Goal: Task Accomplishment & Management: Complete application form

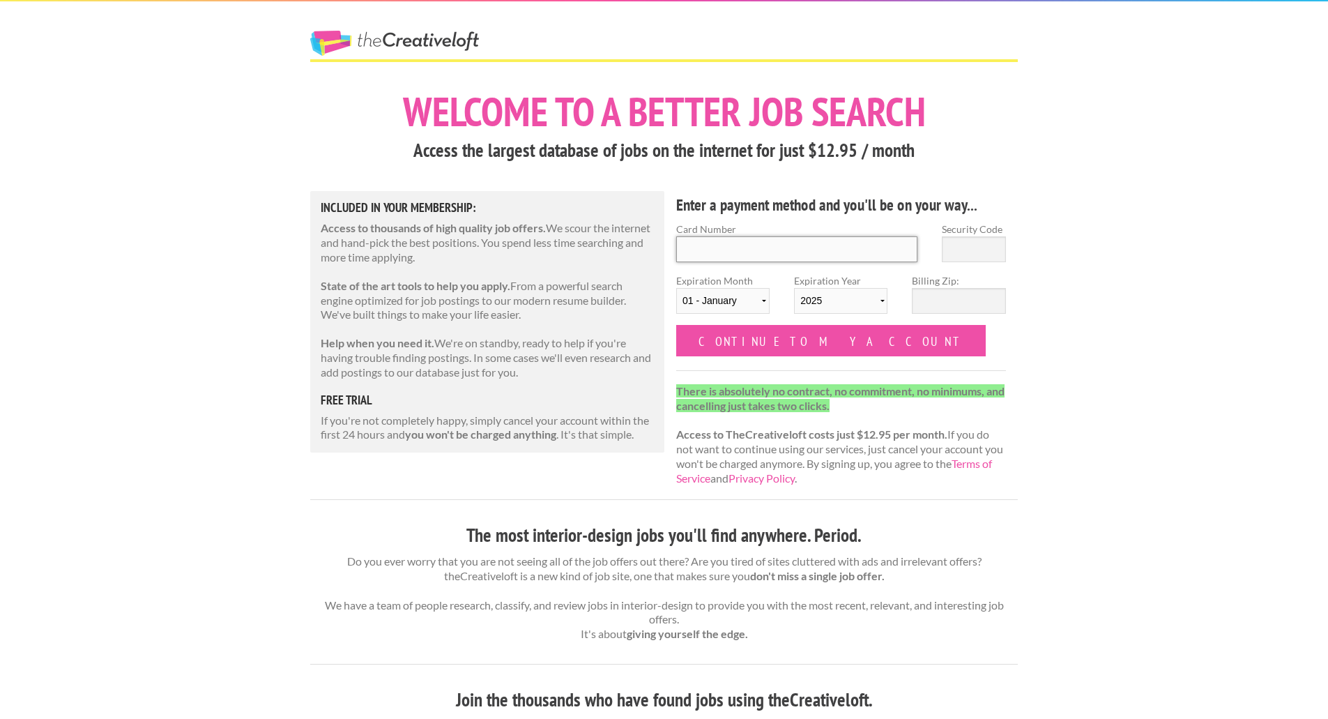
click at [790, 249] on input "Card Number" at bounding box center [796, 249] width 241 height 26
type input "[CREDIT_CARD_NUMBER]"
type input "154"
select select "04"
select select "2028"
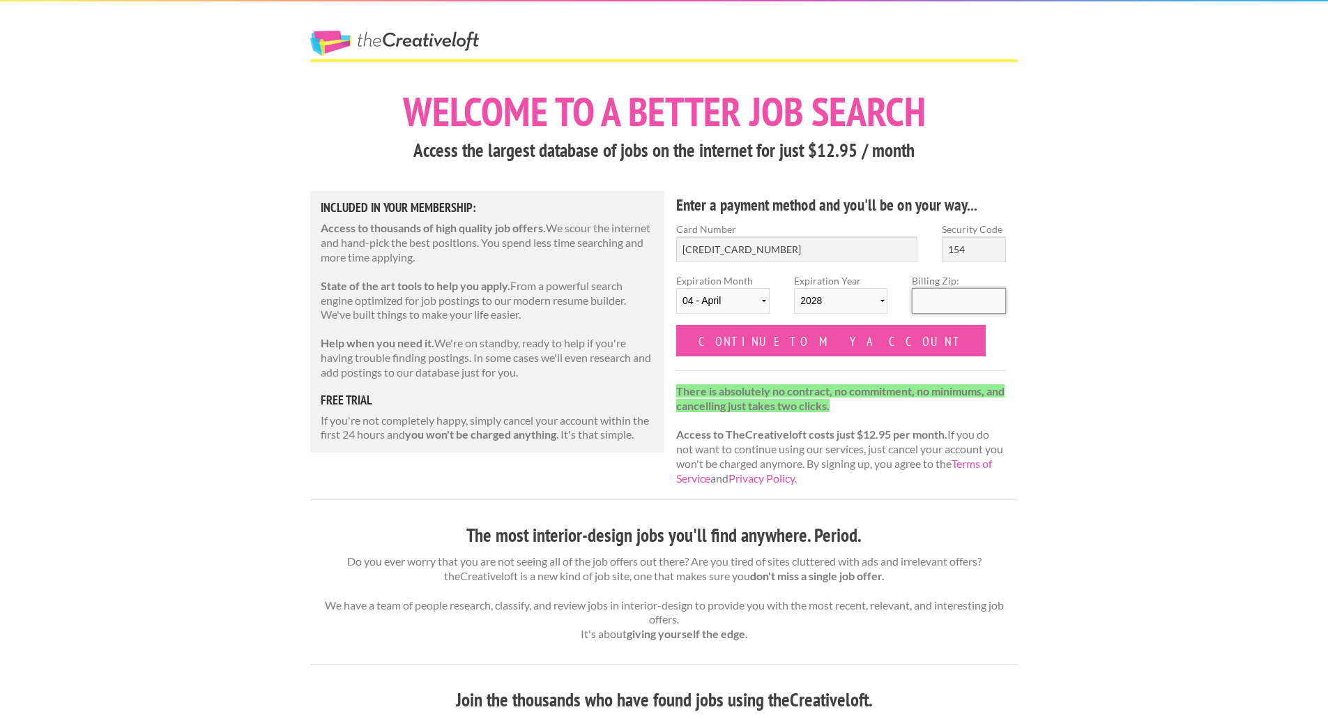
click at [973, 289] on input "Billing Zip:" at bounding box center [958, 301] width 93 height 26
type input "27260"
click at [799, 328] on input "Continue to my account" at bounding box center [830, 340] width 309 height 31
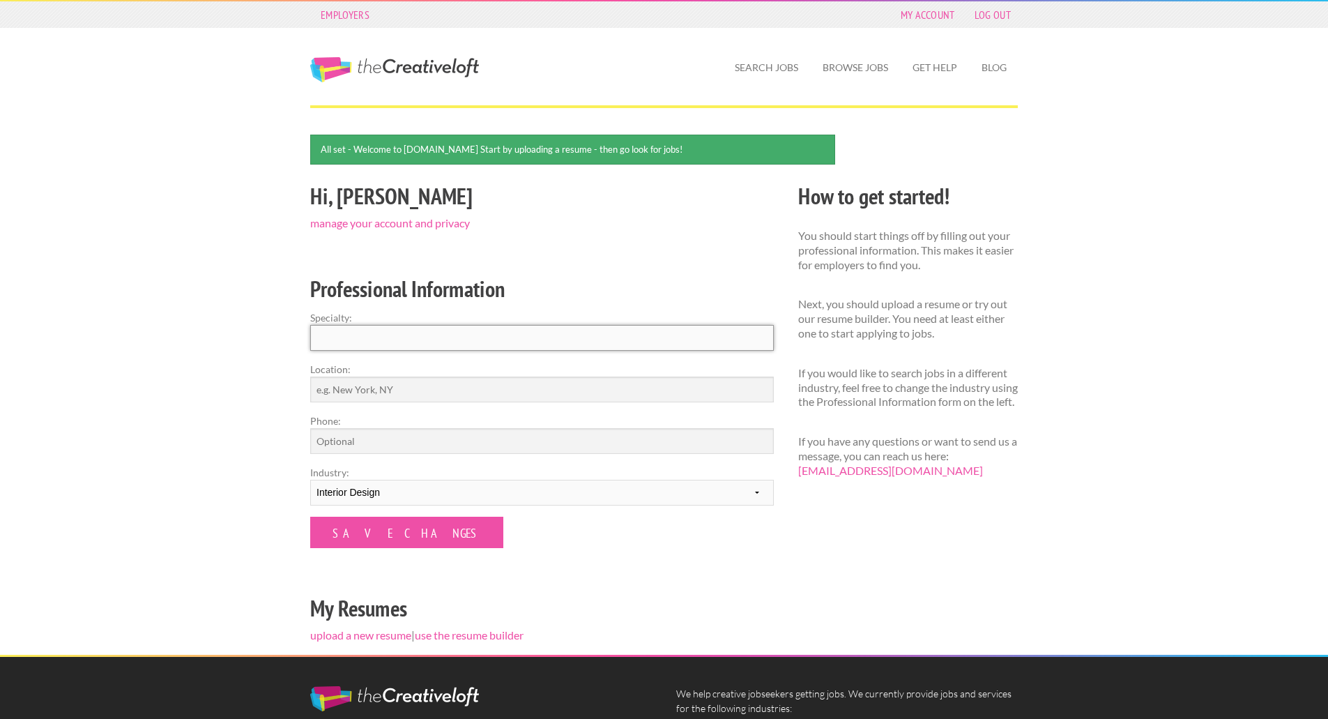
click at [592, 325] on input "Specialty:" at bounding box center [541, 338] width 463 height 26
type input "Interior Design"
click at [542, 381] on input "Location:" at bounding box center [541, 389] width 463 height 26
type input "Charlotte, NC"
click at [472, 447] on input "Phone:" at bounding box center [541, 441] width 463 height 26
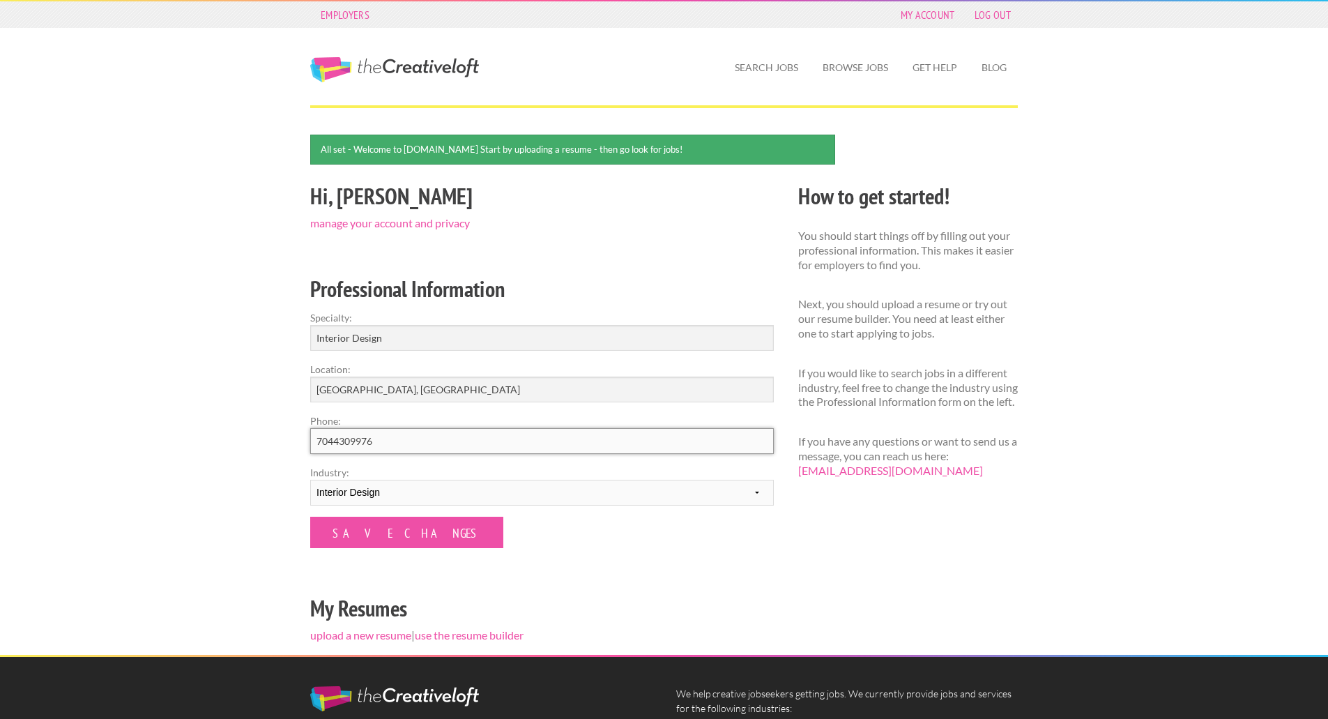
type input "7044309976"
click at [657, 582] on div "Hi, Reagan manage your account and privacy Professional Information Specialty: …" at bounding box center [542, 416] width 488 height 476
click at [382, 535] on input "Save Changes" at bounding box center [406, 531] width 193 height 31
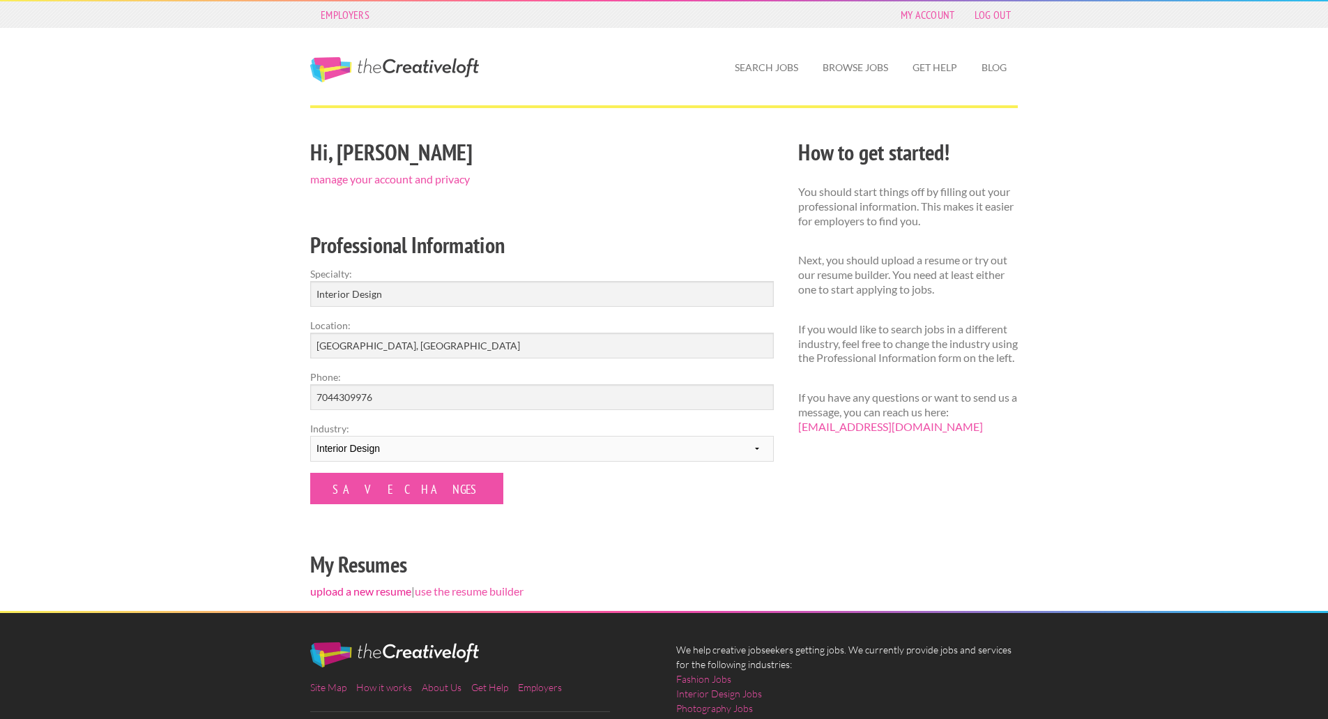
click at [372, 588] on link "upload a new resume" at bounding box center [360, 590] width 101 height 13
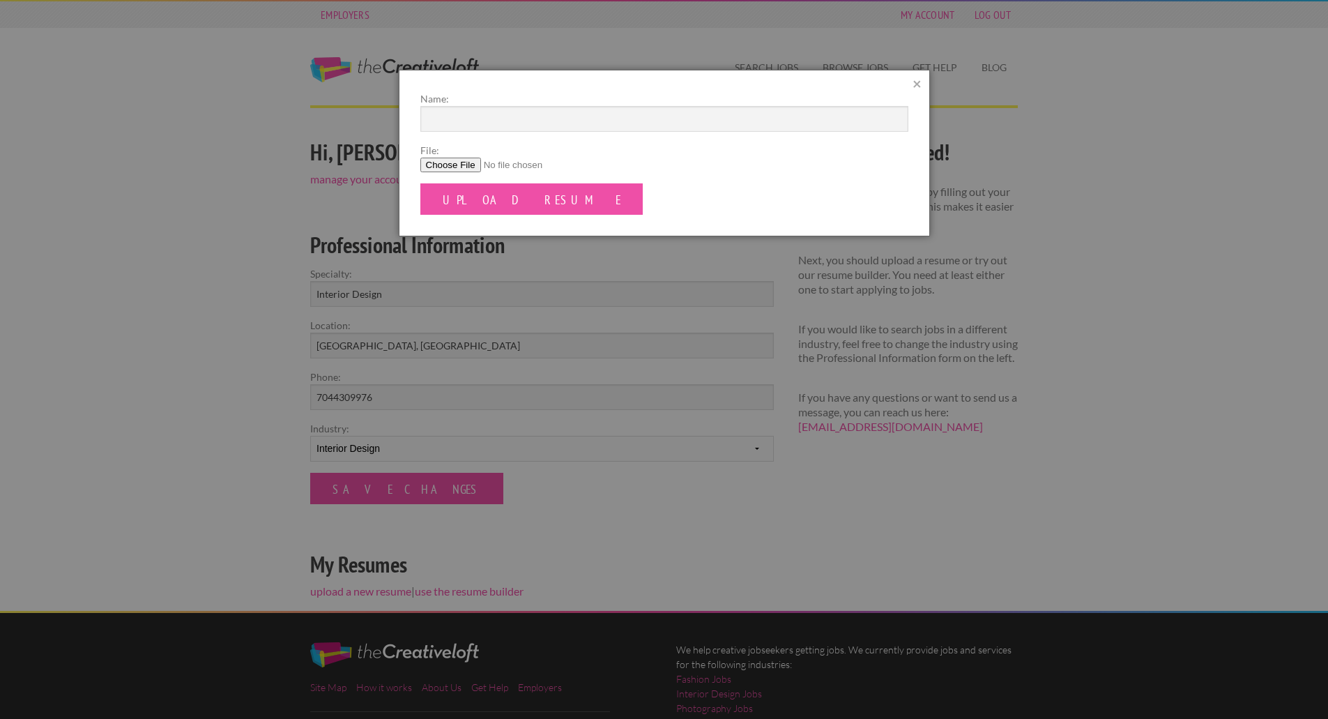
click at [459, 170] on input "File:" at bounding box center [664, 165] width 488 height 15
type input "C:\fakepath\resume - REAGAN BAYLOG (1) (2) (1).pdf"
click at [498, 130] on input "Name:" at bounding box center [664, 119] width 488 height 26
type input "Reagan Baylog Resume"
click at [420, 183] on input "Upload Resume" at bounding box center [531, 198] width 223 height 31
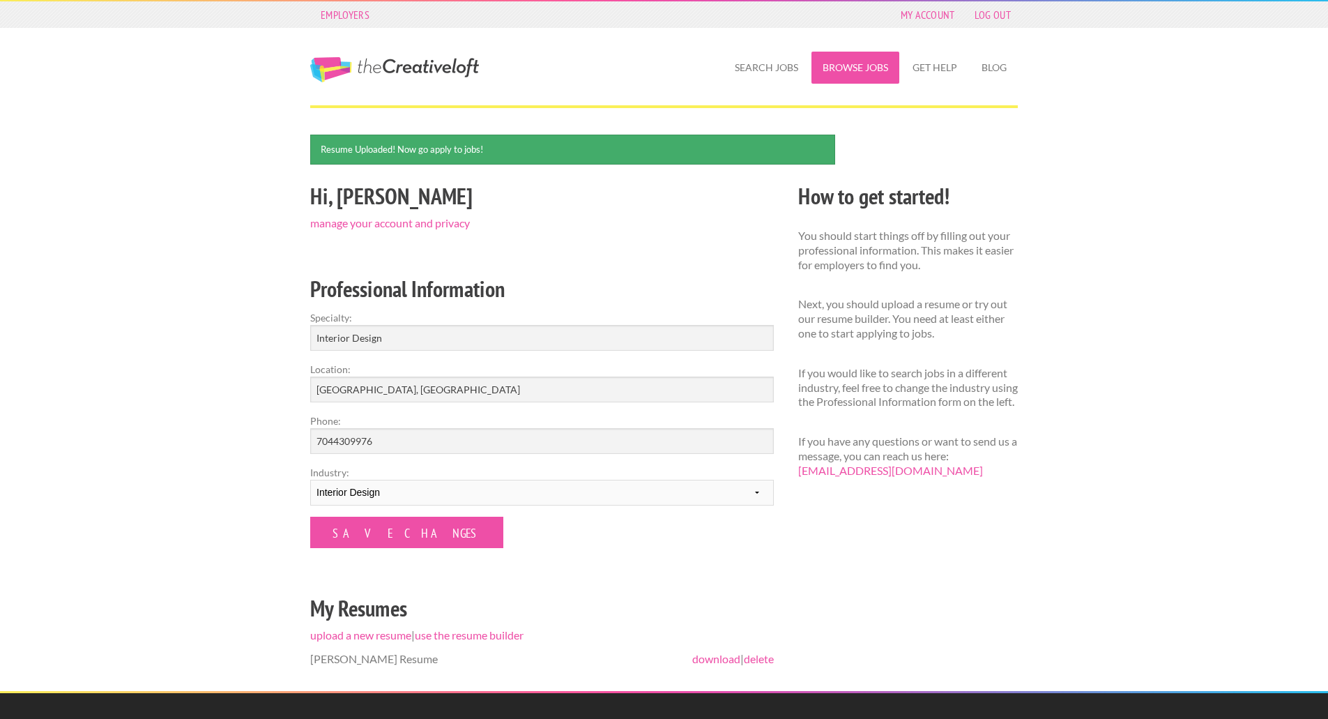
click at [882, 68] on link "Browse Jobs" at bounding box center [855, 68] width 88 height 32
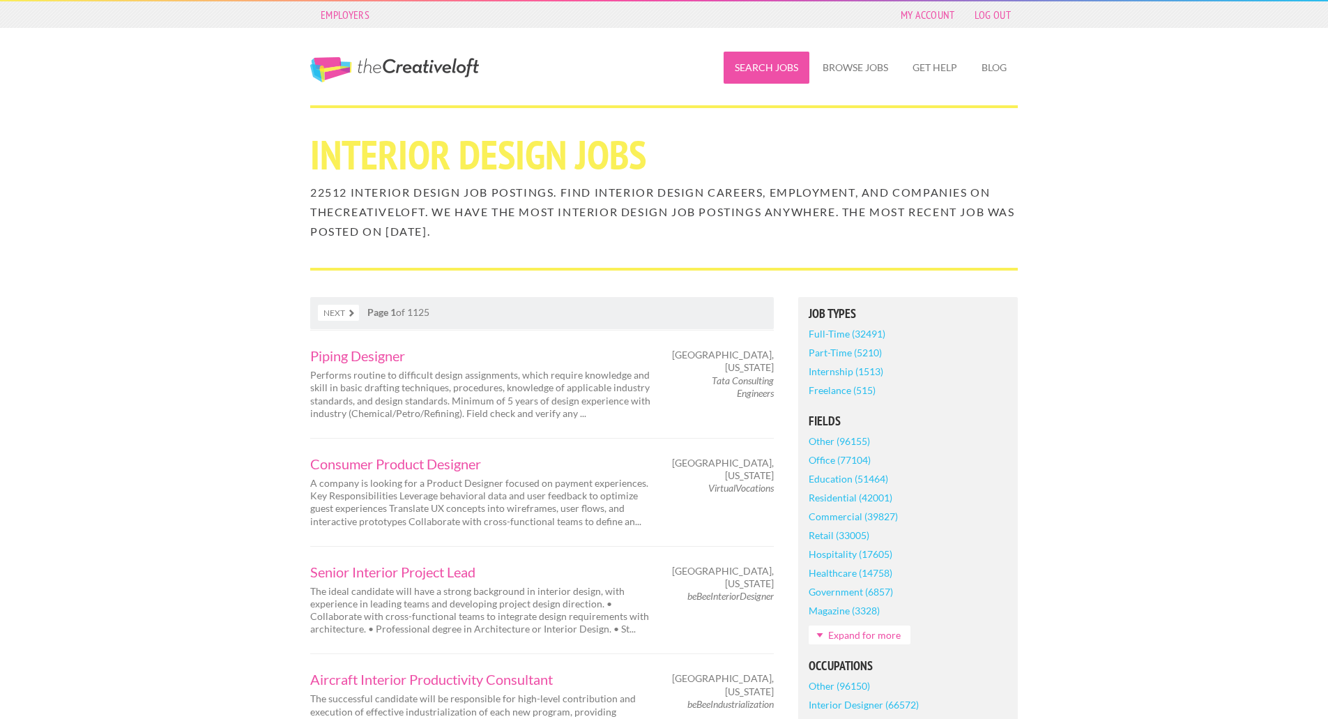
click at [781, 75] on link "Search Jobs" at bounding box center [766, 68] width 86 height 32
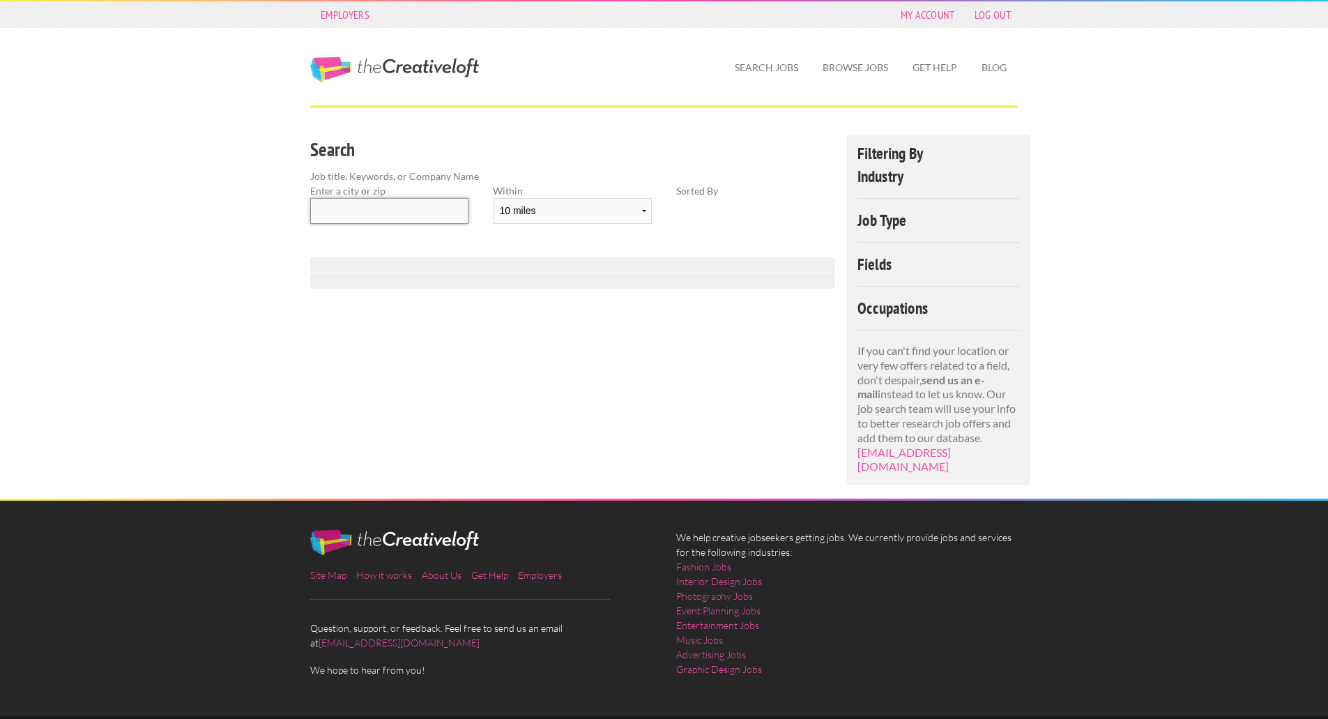
click at [456, 209] on input "text" at bounding box center [389, 211] width 158 height 26
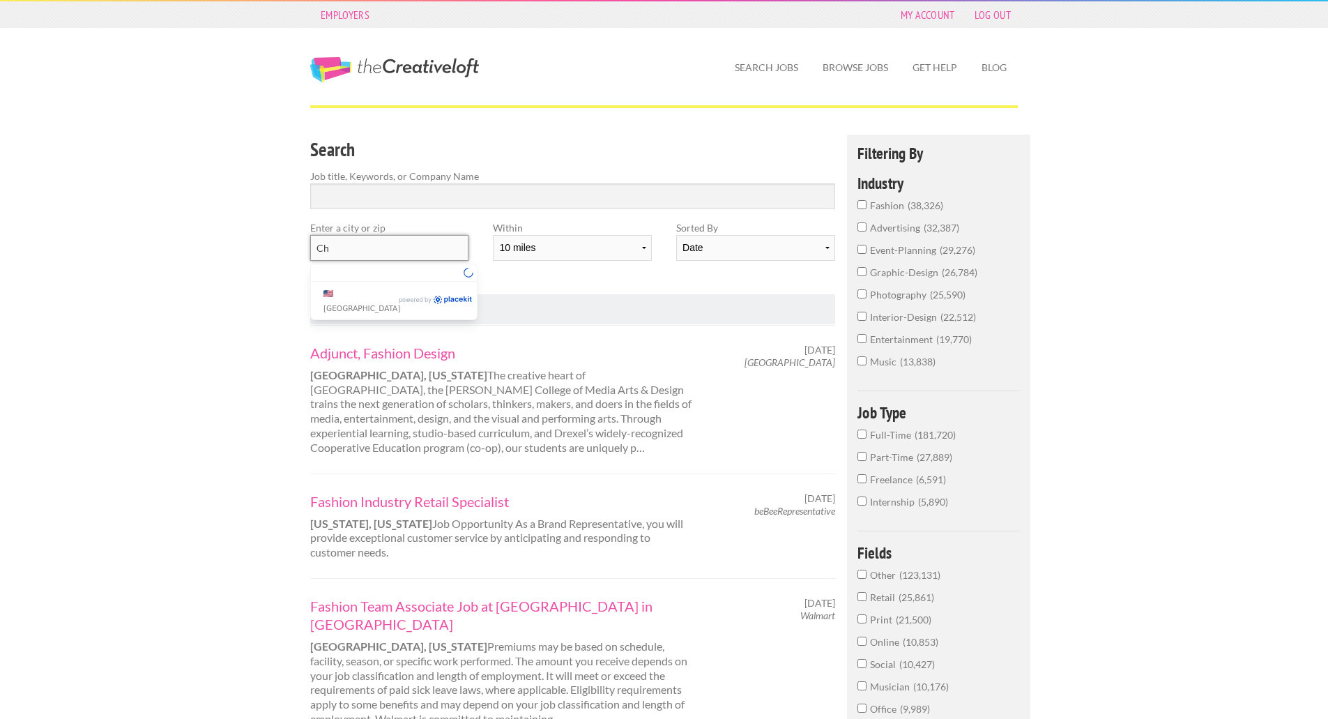
type input "C"
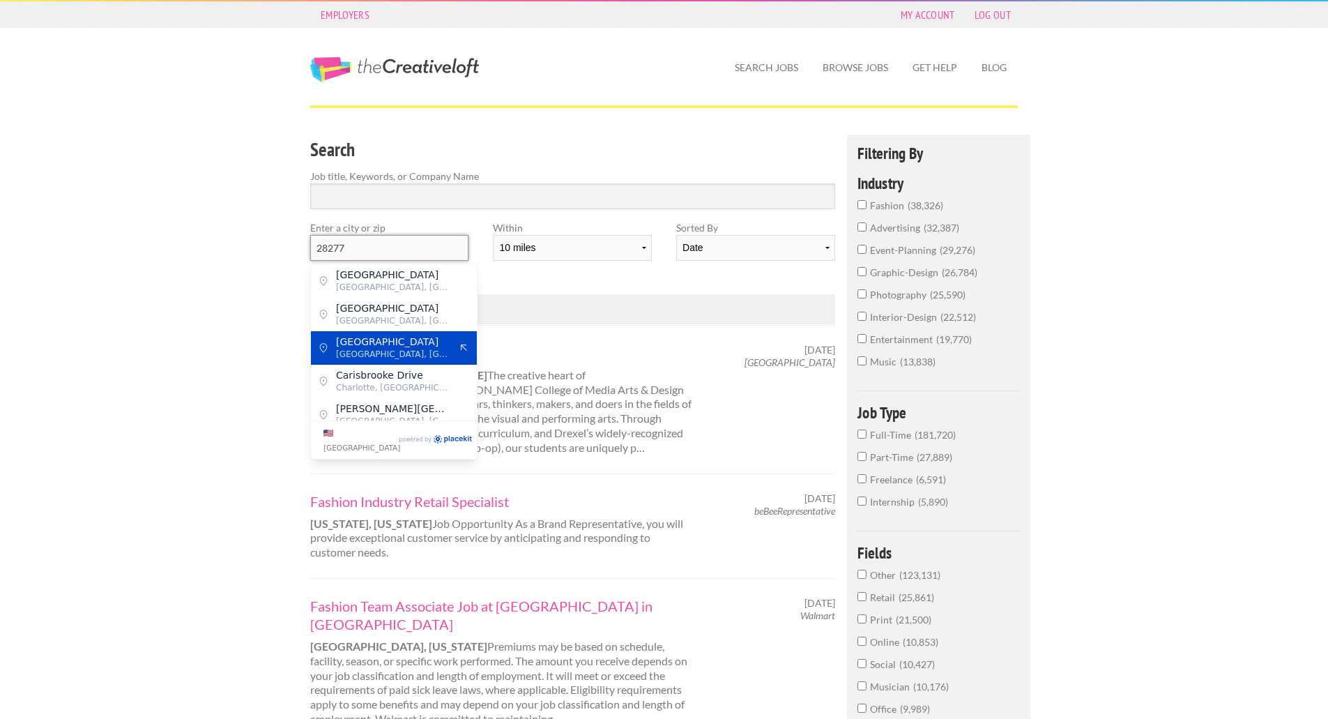
scroll to position [11, 0]
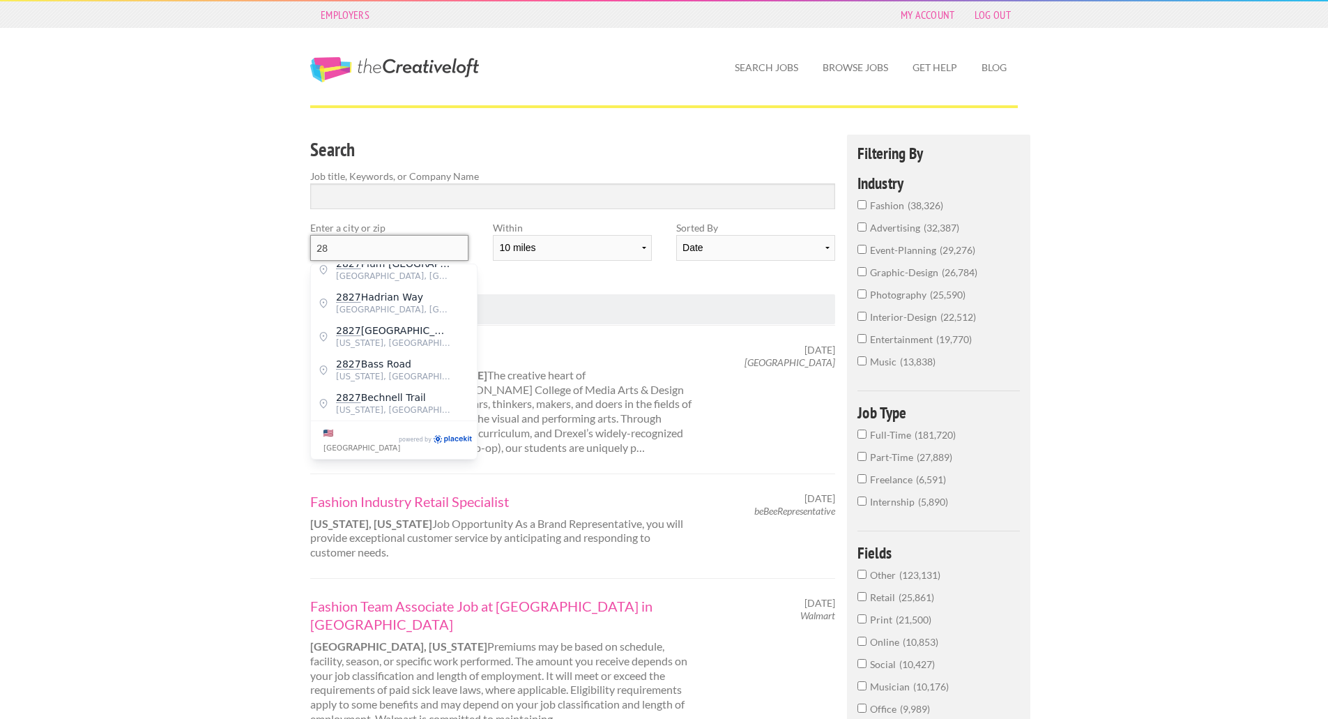
type input "2"
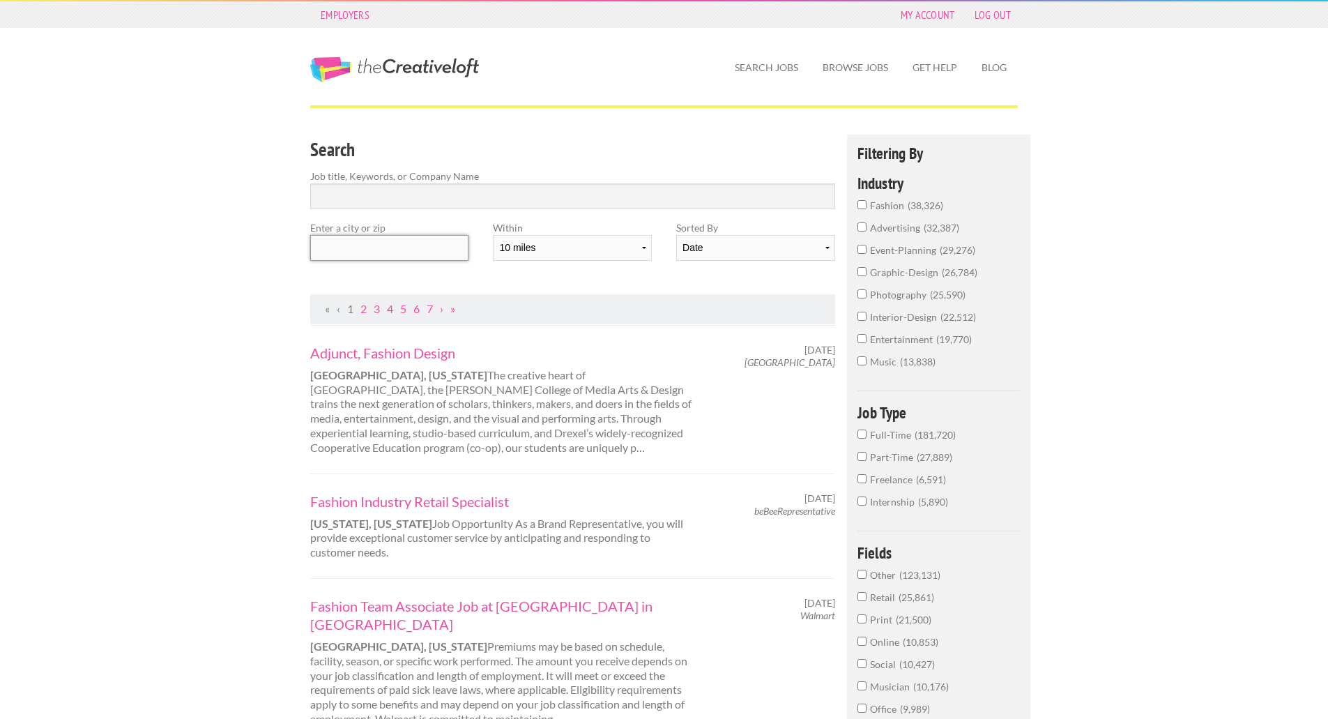
type input "X"
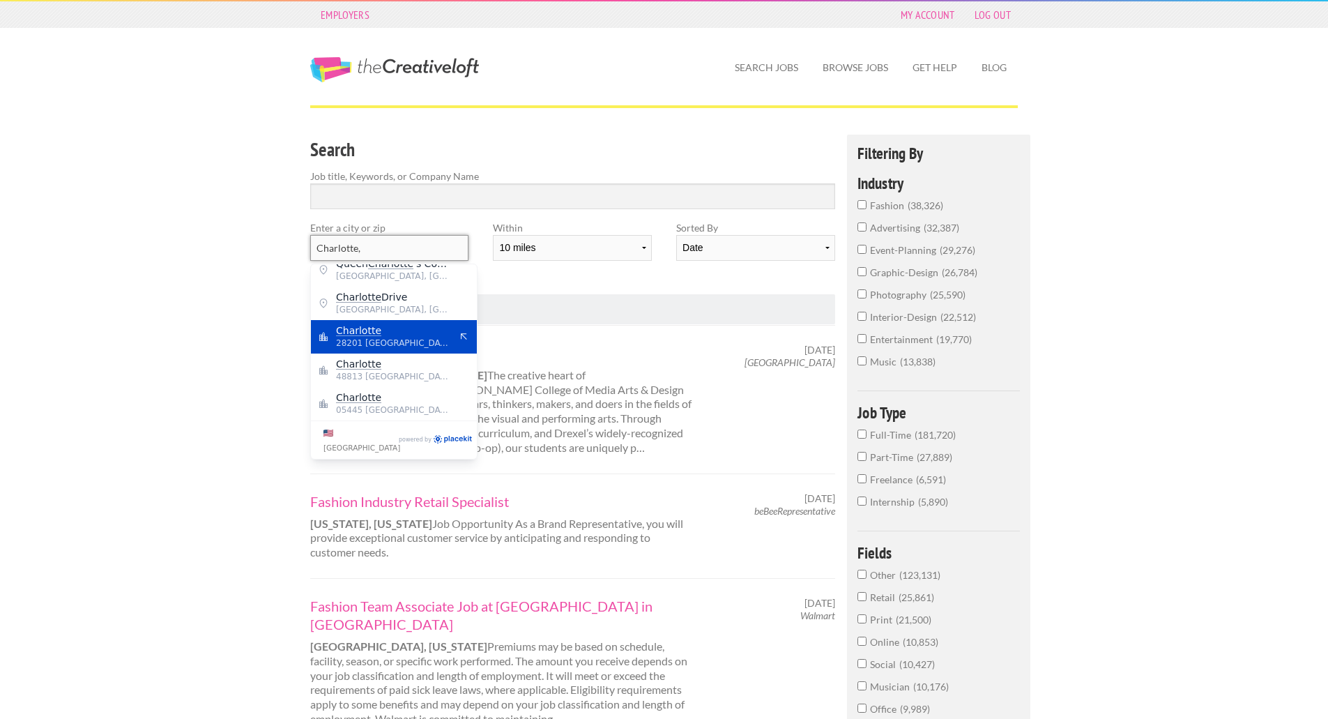
scroll to position [0, 0]
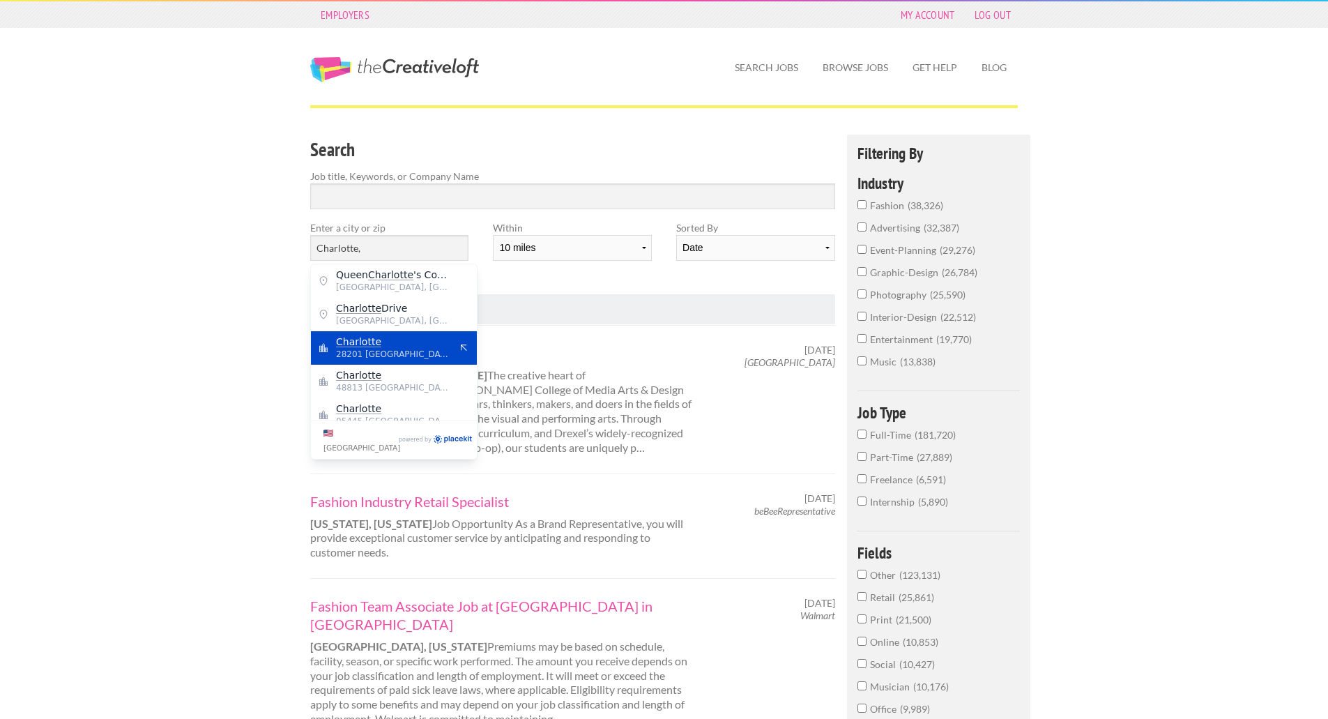
click at [369, 343] on mark "Charlotte" at bounding box center [358, 341] width 45 height 11
type input "Charlotte"
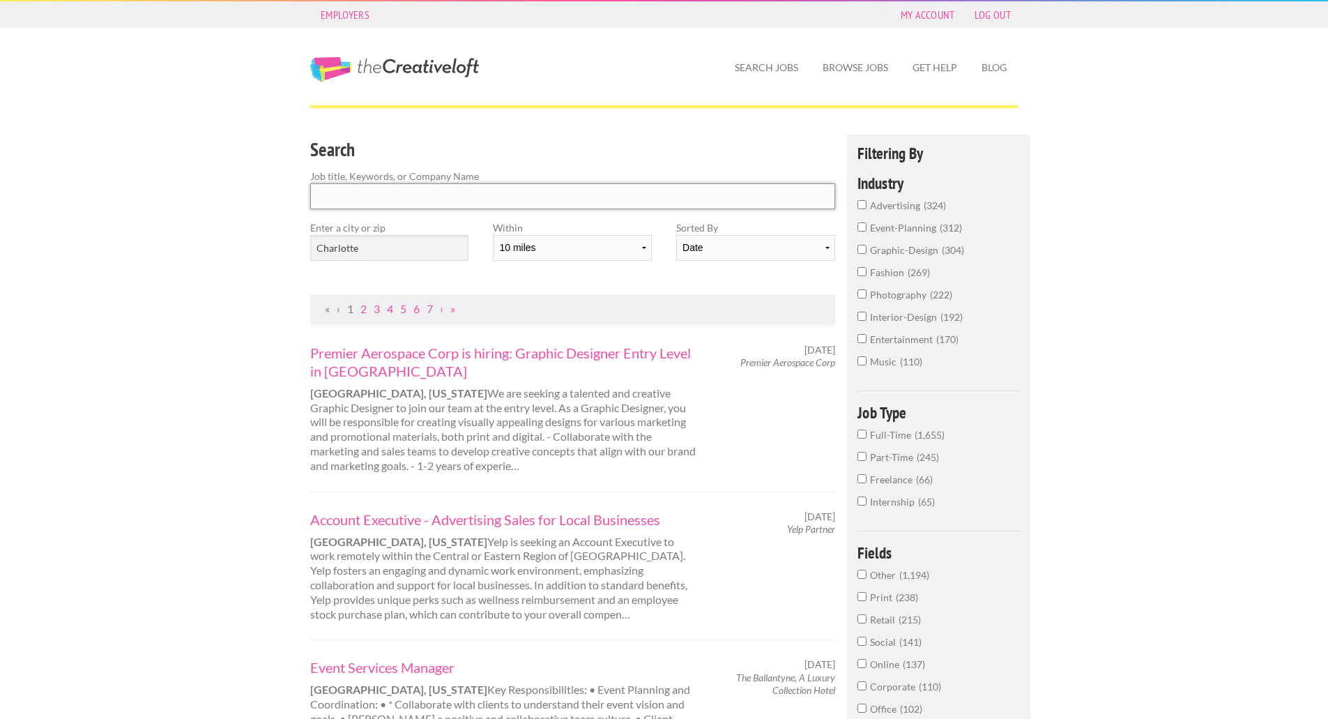
click at [440, 199] on input "Search" at bounding box center [572, 196] width 525 height 26
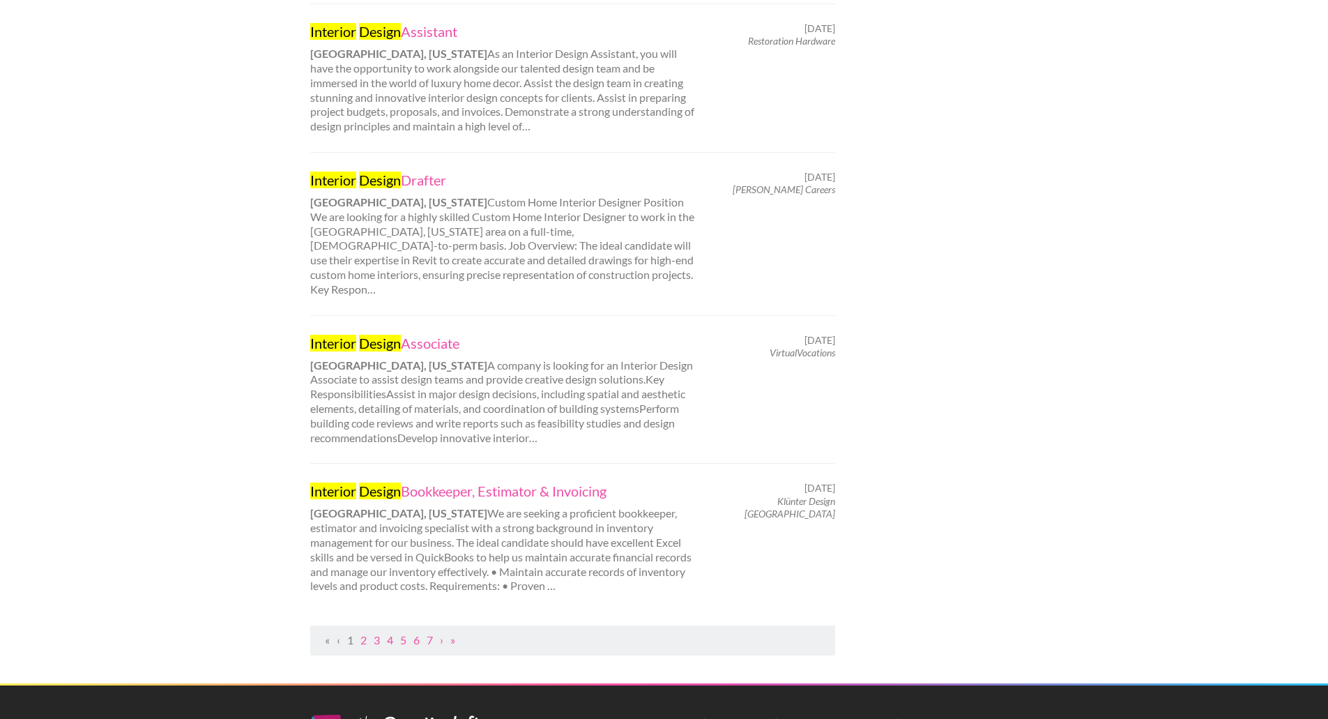
scroll to position [1245, 0]
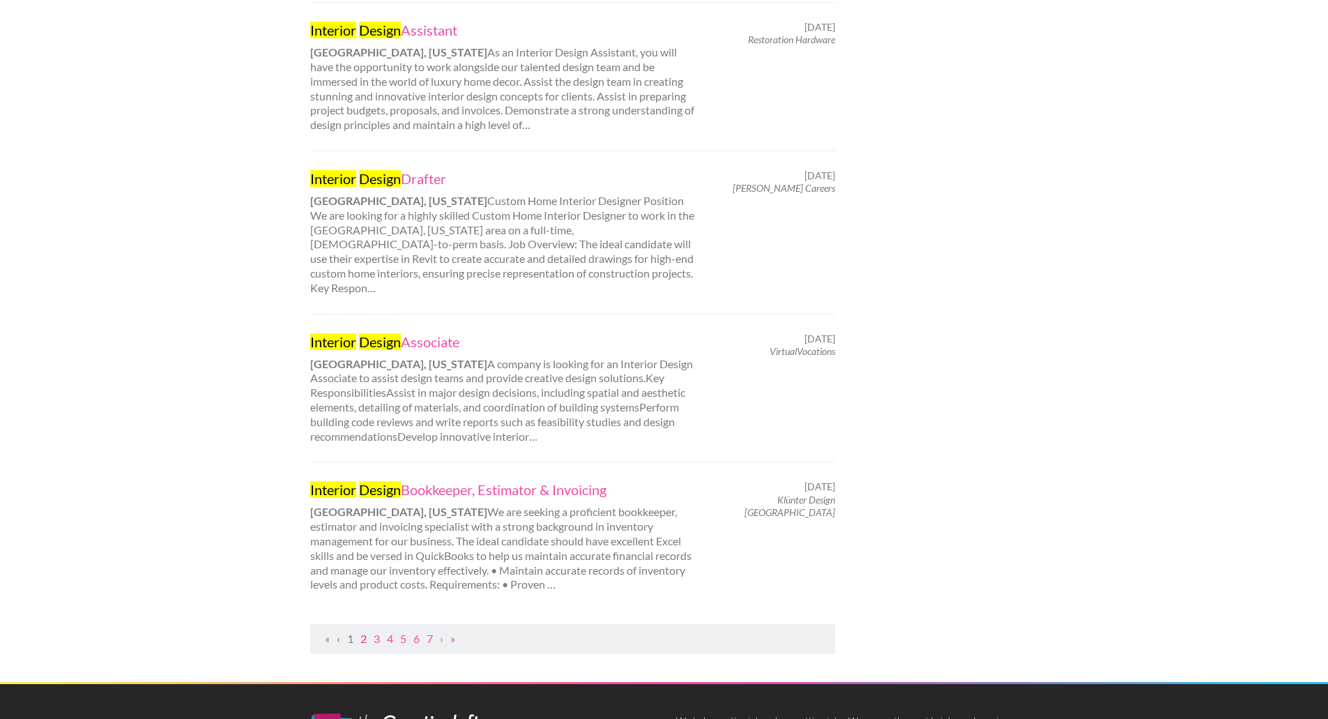
type input "interior design"
click at [366, 631] on link "2" at bounding box center [363, 637] width 6 height 13
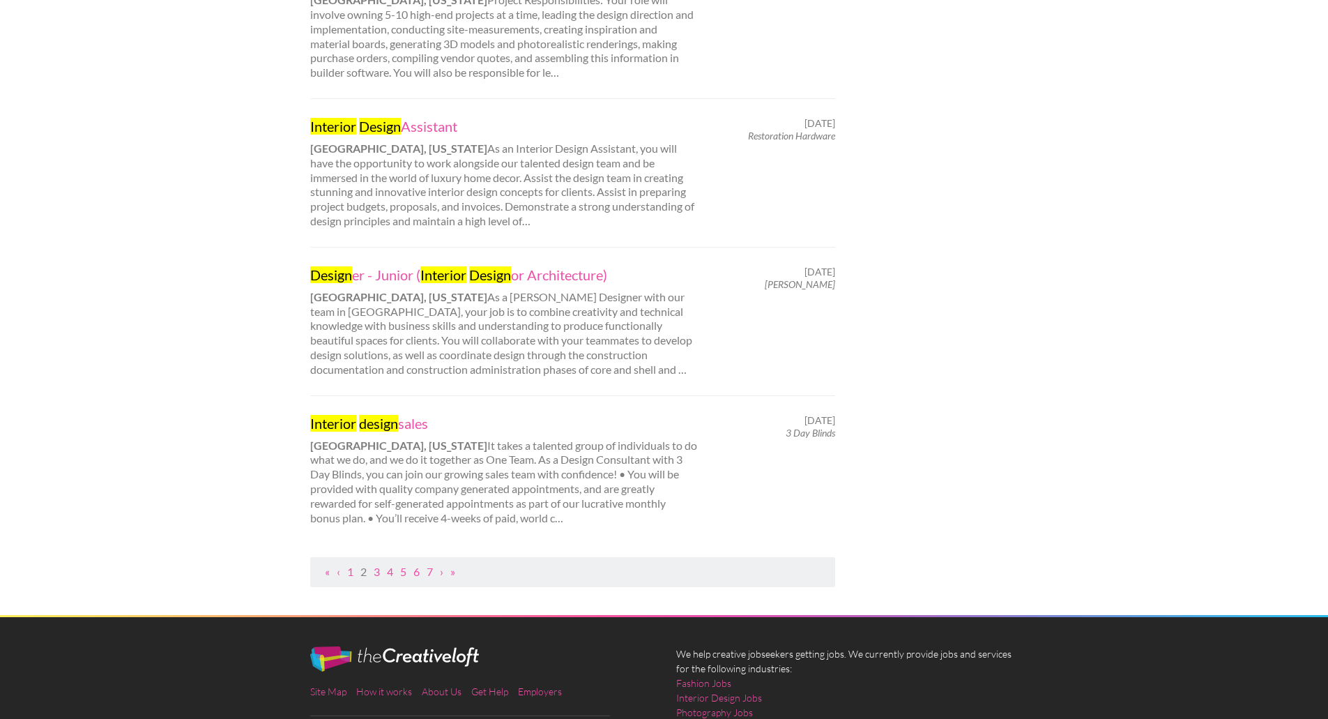
scroll to position [1298, 0]
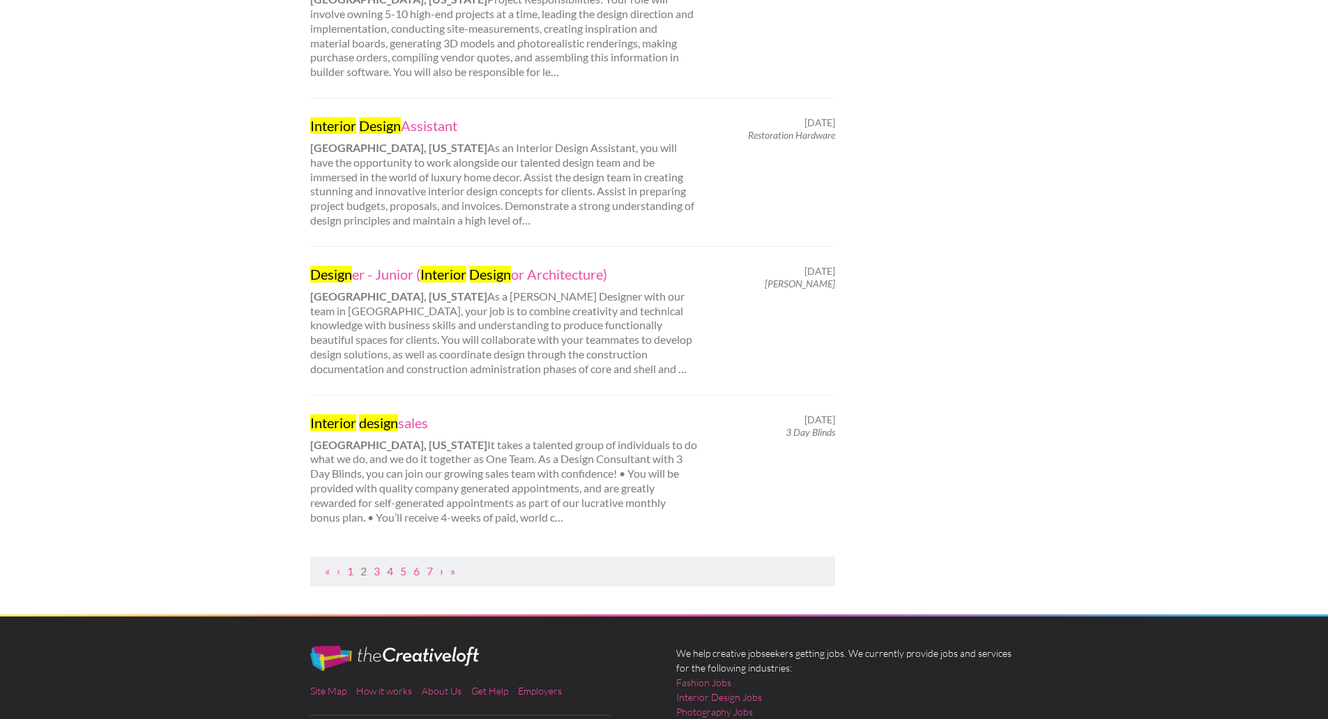
click at [443, 564] on link "›" at bounding box center [441, 570] width 3 height 13
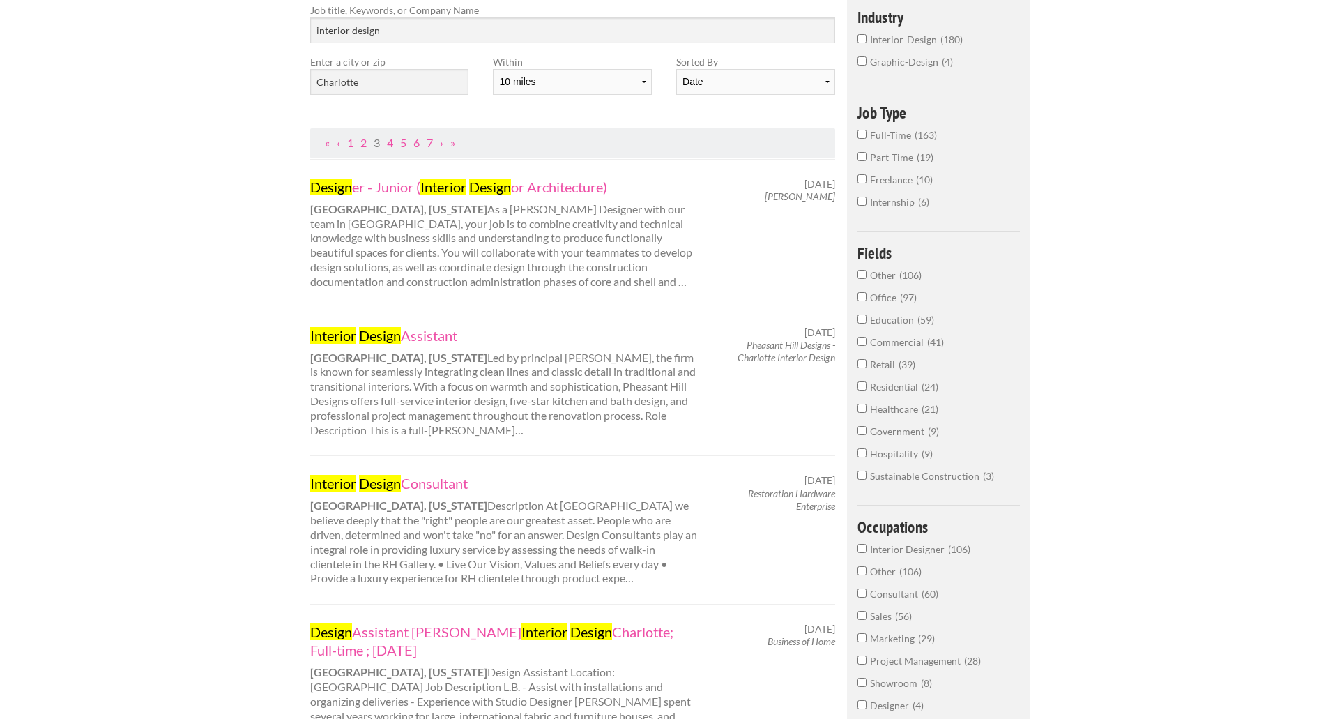
scroll to position [167, 0]
click at [407, 335] on link "Interior Design Assistant" at bounding box center [504, 334] width 388 height 18
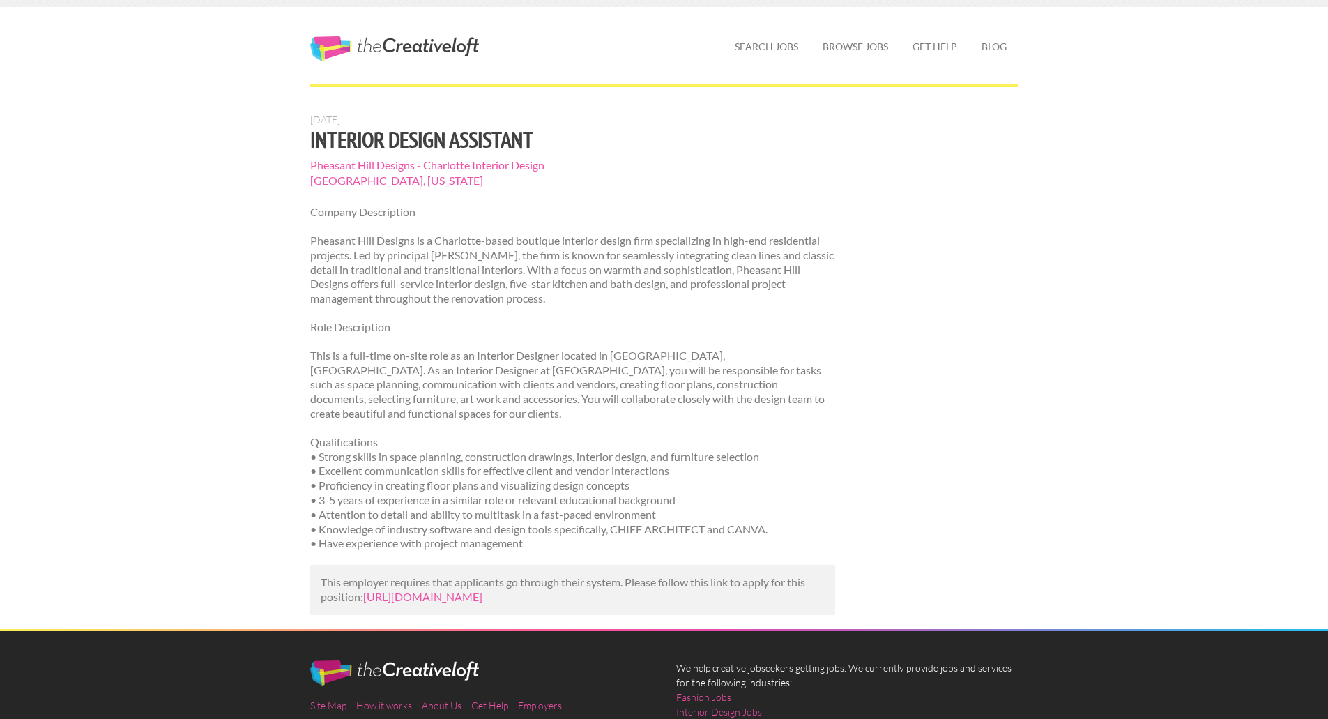
scroll to position [25, 0]
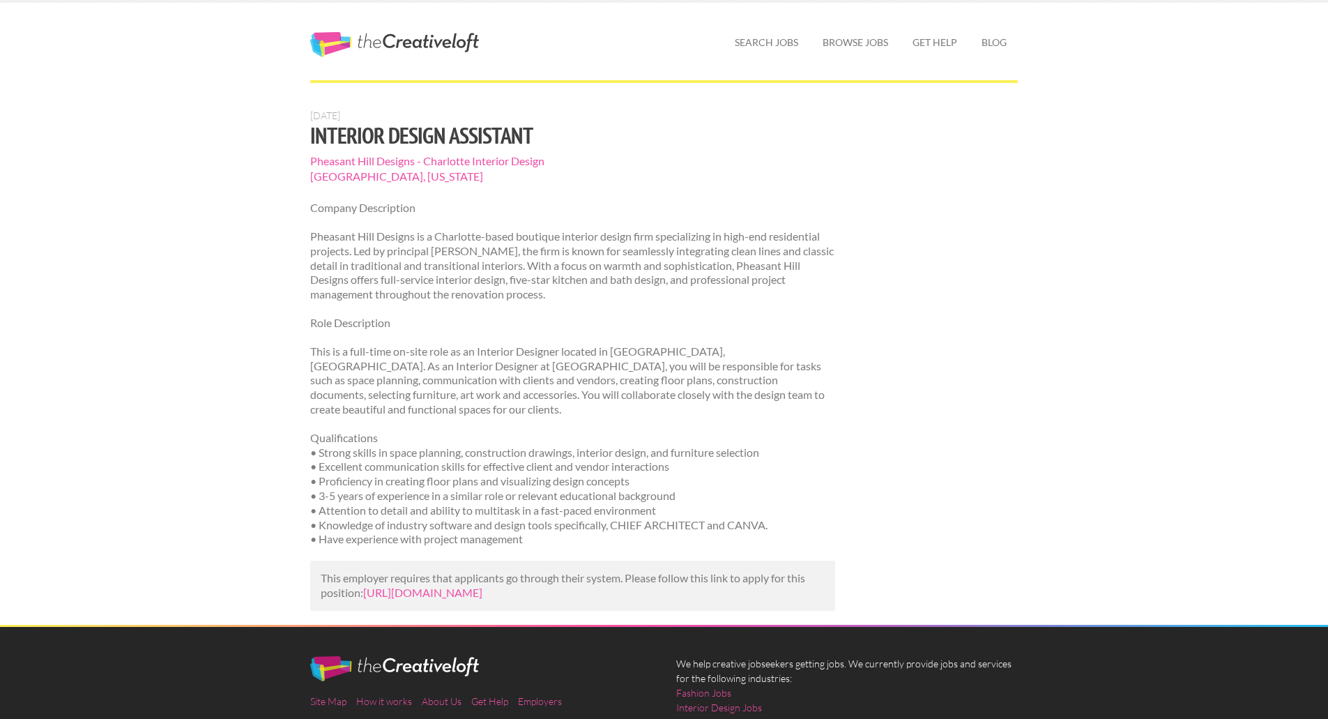
click at [455, 166] on span "Pheasant Hill Designs - Charlotte Interior Design" at bounding box center [572, 160] width 525 height 15
click at [466, 156] on span "Pheasant Hill Designs - Charlotte Interior Design" at bounding box center [572, 160] width 525 height 15
click at [482, 585] on link "[URL][DOMAIN_NAME]" at bounding box center [422, 591] width 119 height 13
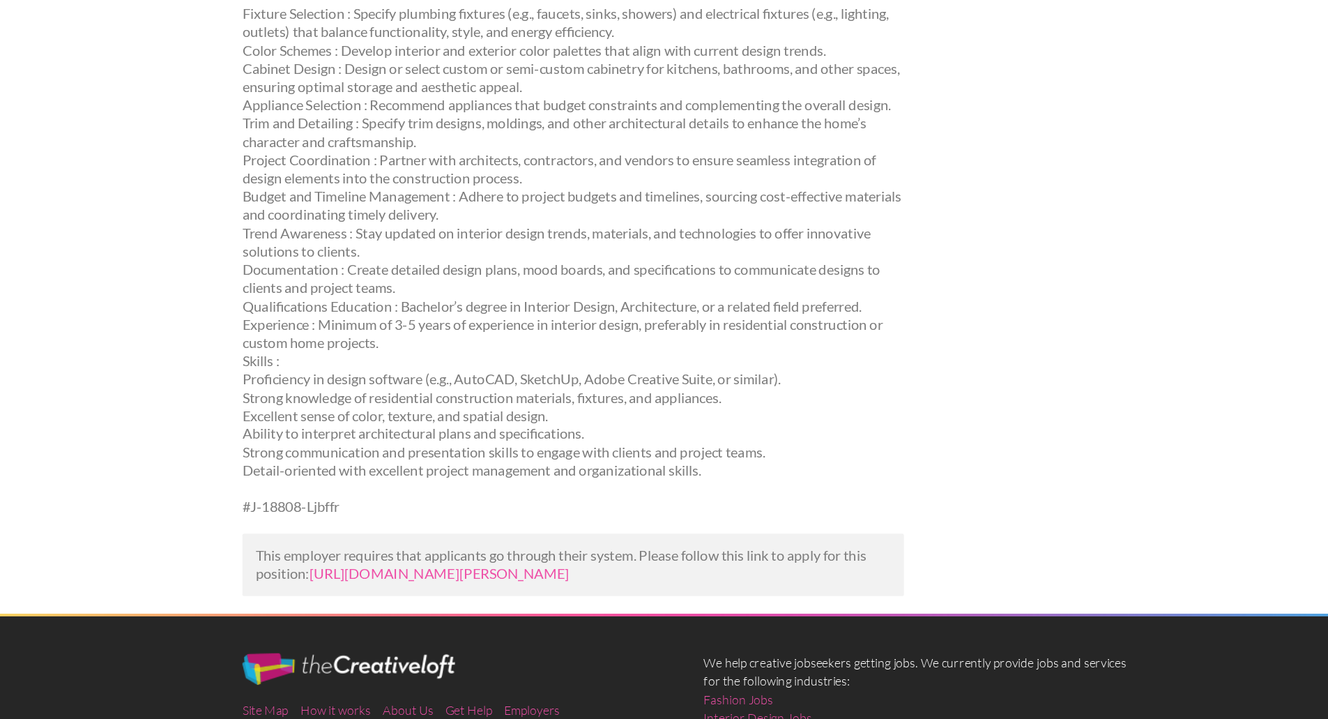
scroll to position [237, 0]
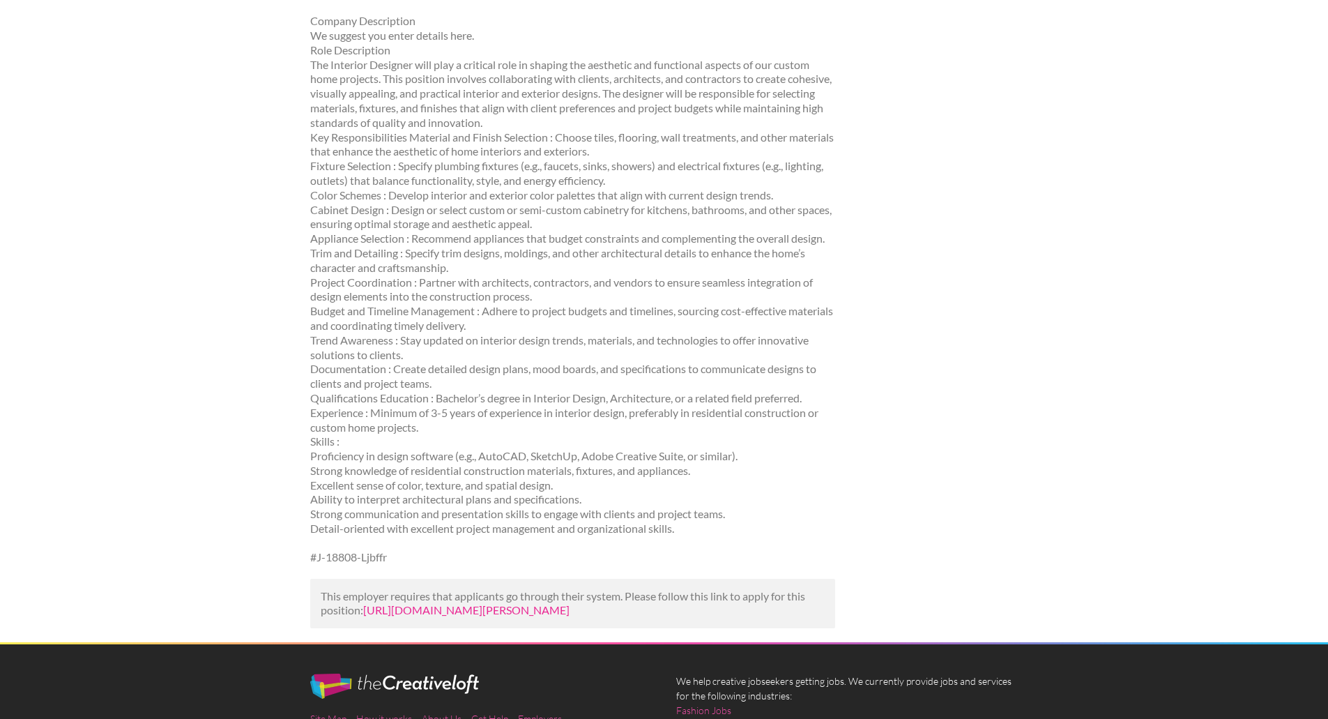
click at [569, 603] on link "[URL][DOMAIN_NAME][PERSON_NAME]" at bounding box center [466, 609] width 206 height 13
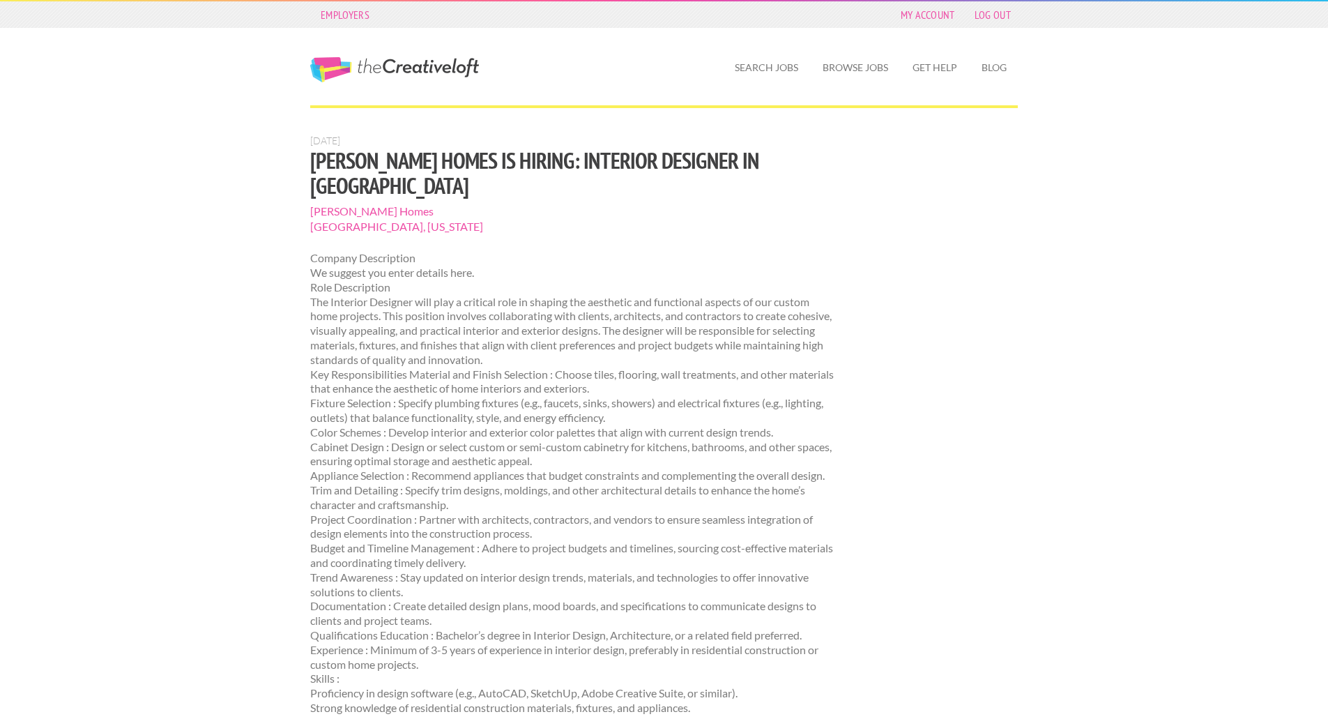
scroll to position [405, 0]
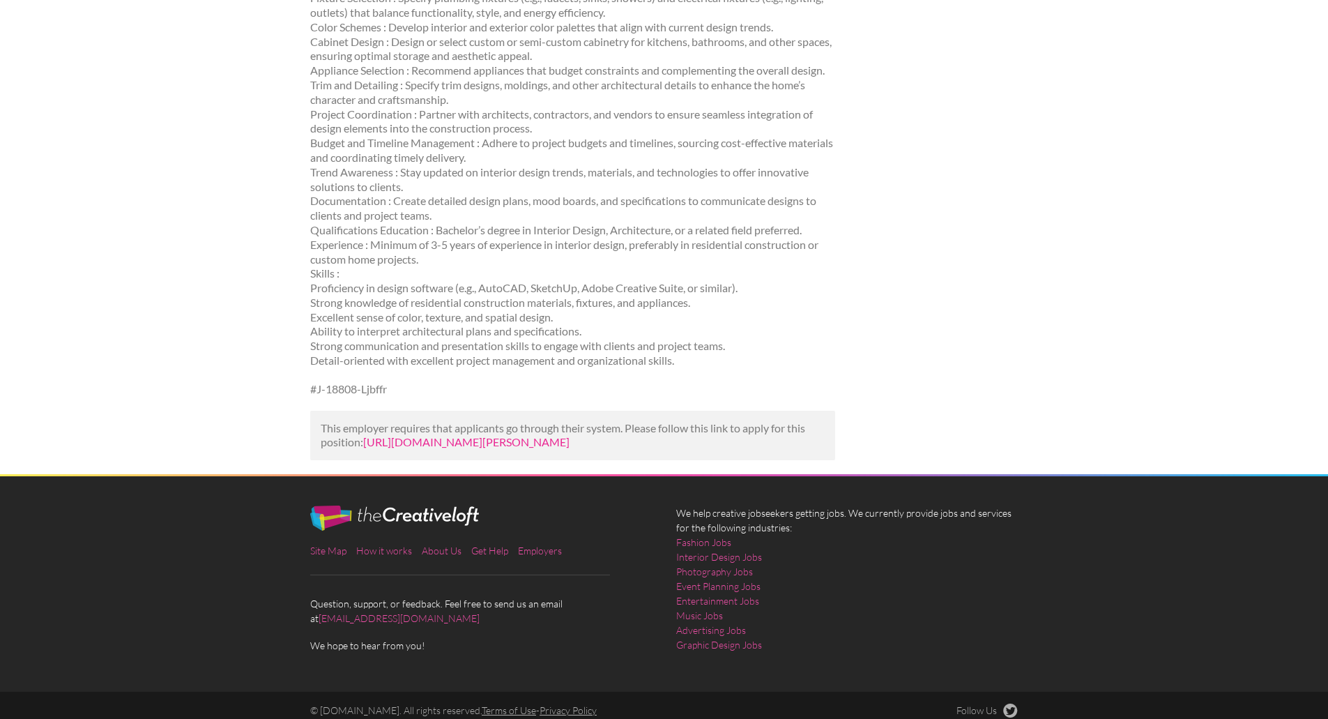
click at [569, 435] on link "[URL][DOMAIN_NAME][PERSON_NAME]" at bounding box center [466, 441] width 206 height 13
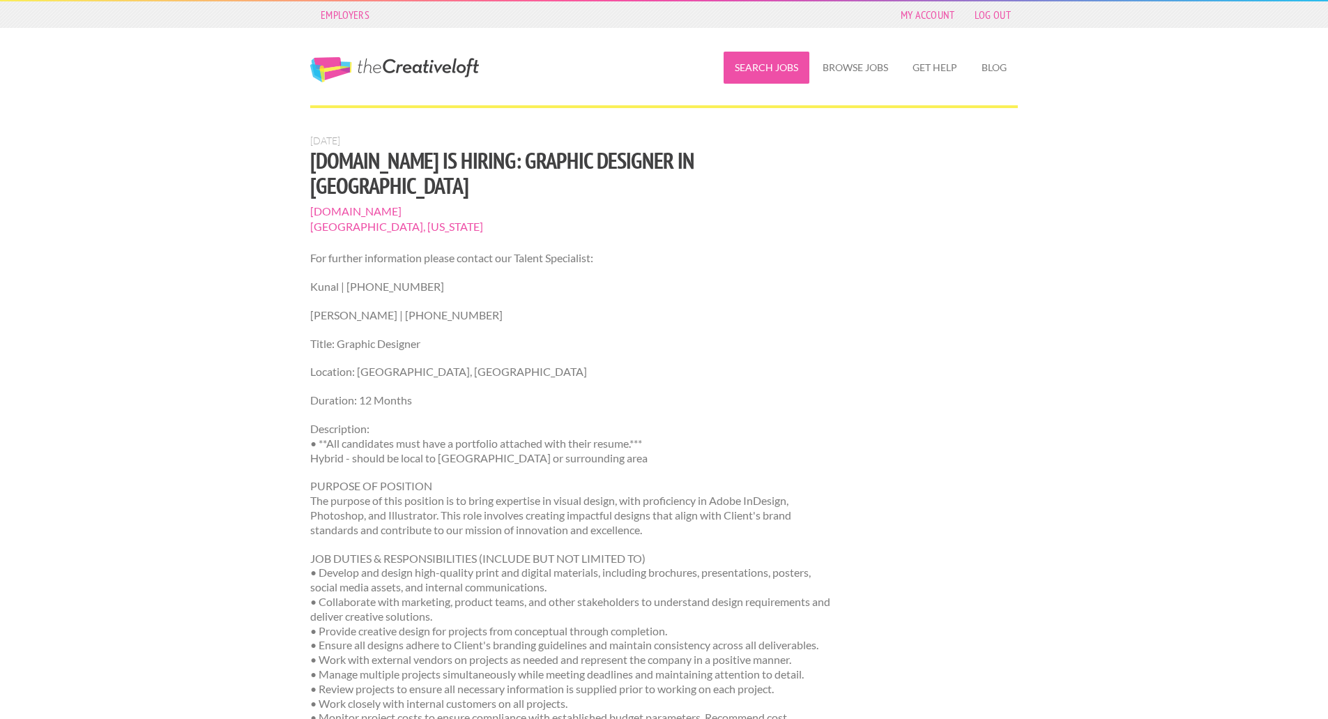
click at [786, 77] on link "Search Jobs" at bounding box center [766, 68] width 86 height 32
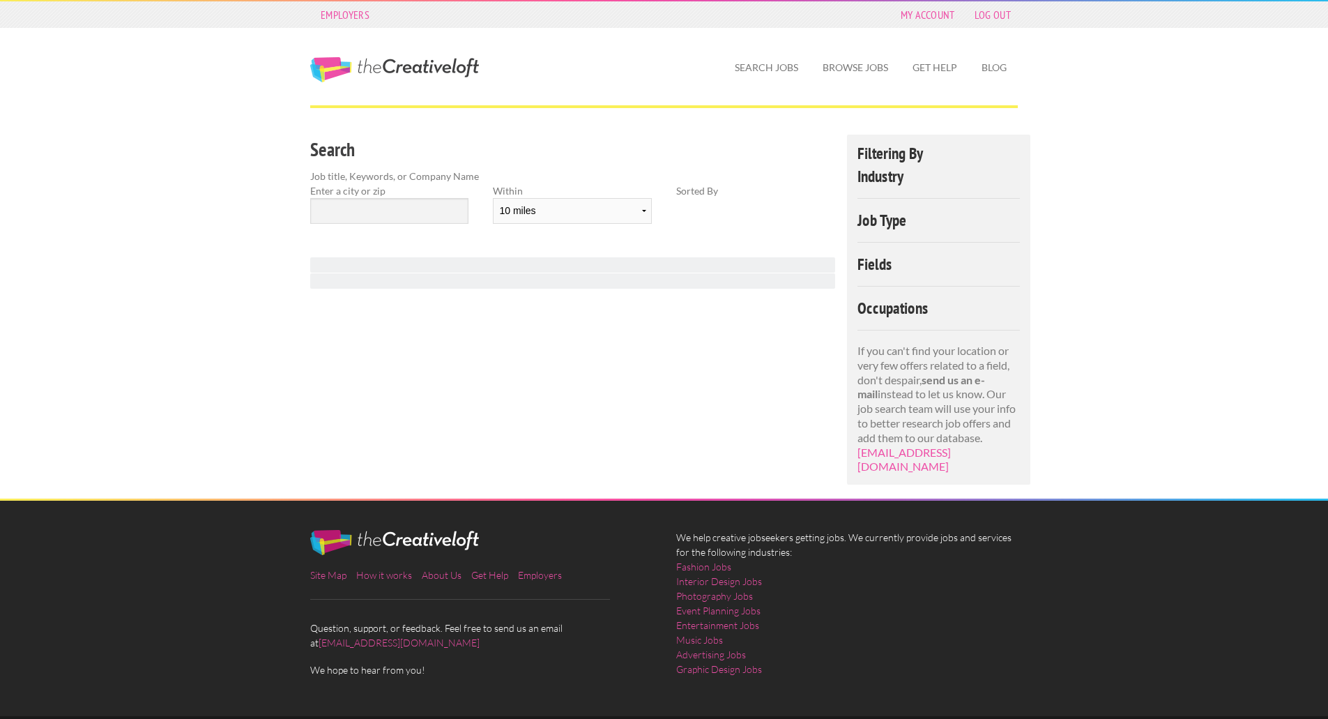
click at [859, 55] on link "Browse Jobs" at bounding box center [855, 68] width 88 height 32
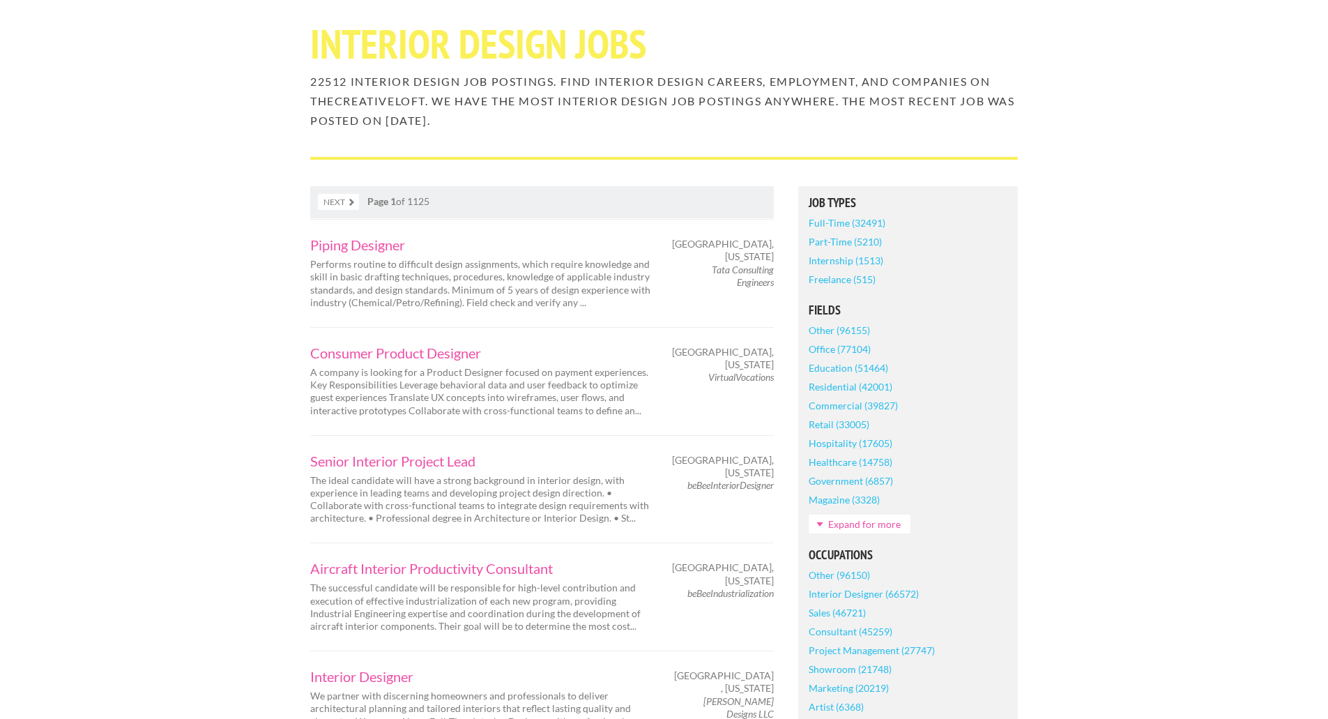
scroll to position [114, 0]
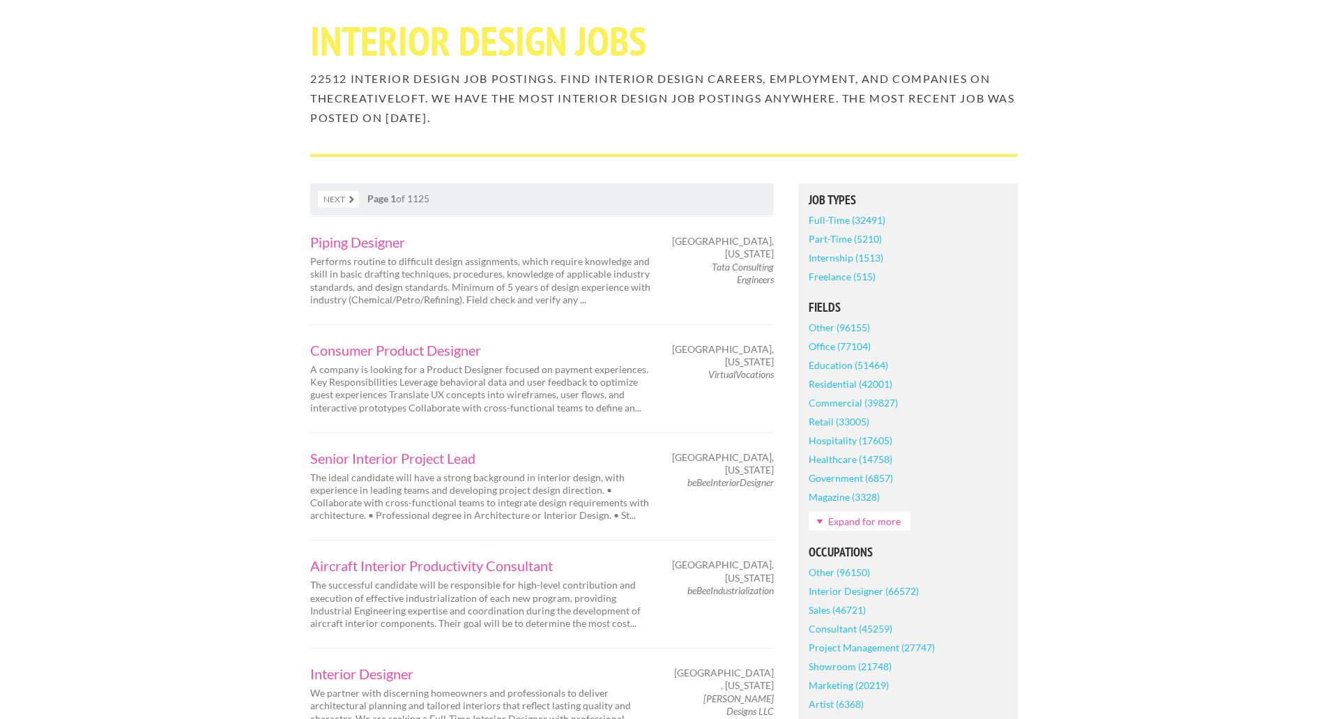
click at [838, 219] on link "Full-Time (32491)" at bounding box center [846, 219] width 77 height 19
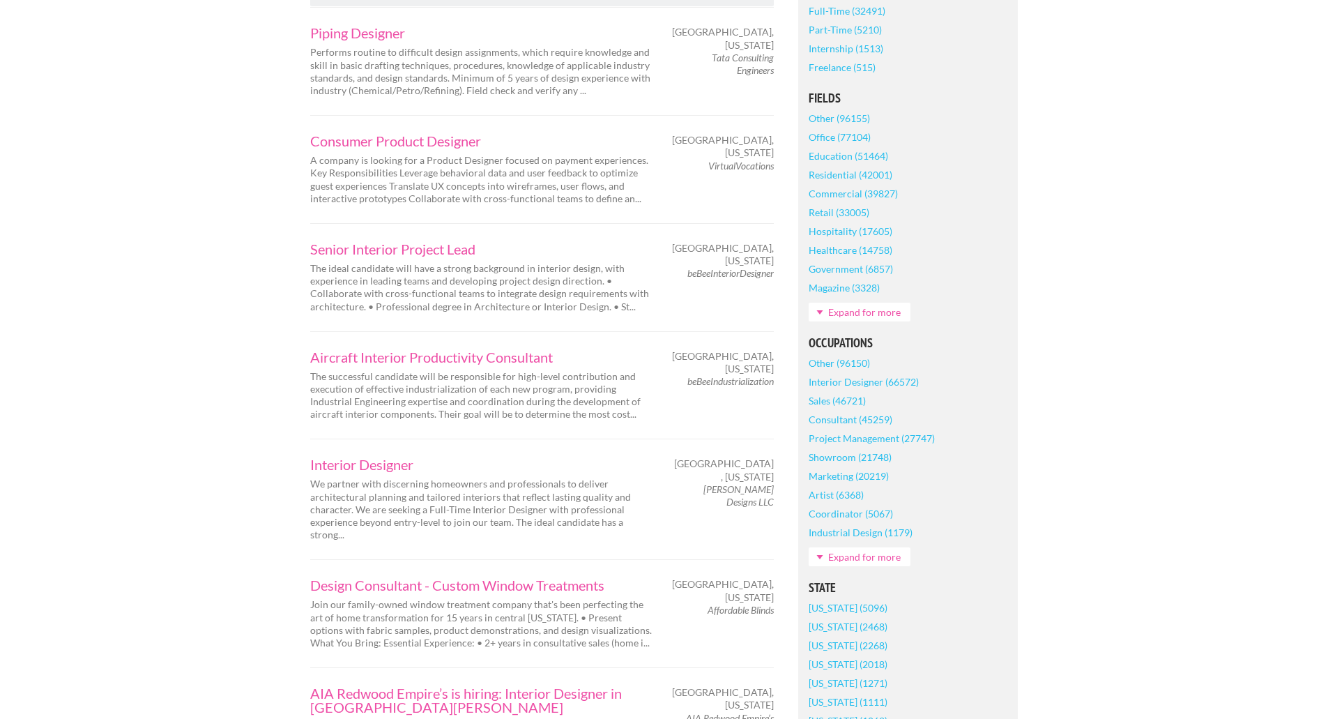
scroll to position [367, 0]
click at [864, 379] on link "Interior Designer (66572)" at bounding box center [863, 380] width 110 height 19
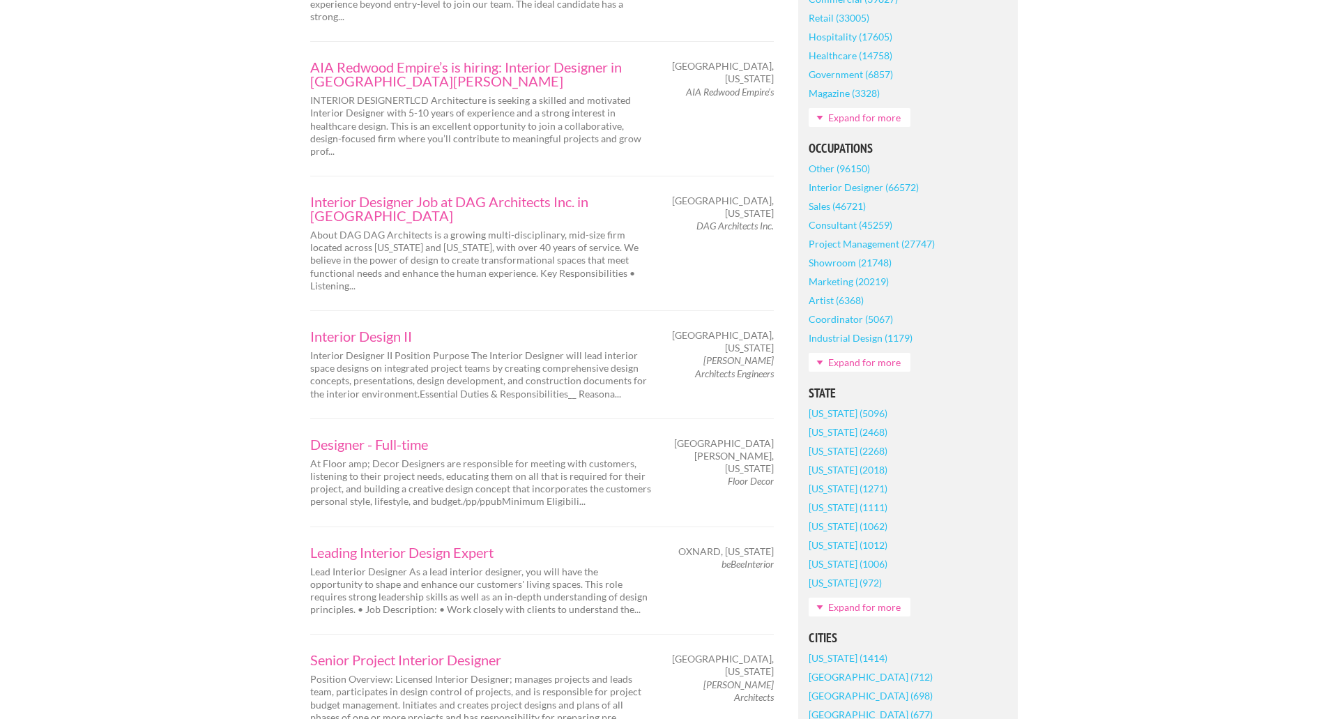
scroll to position [561, 0]
click at [882, 598] on link "Expand for more" at bounding box center [859, 606] width 102 height 19
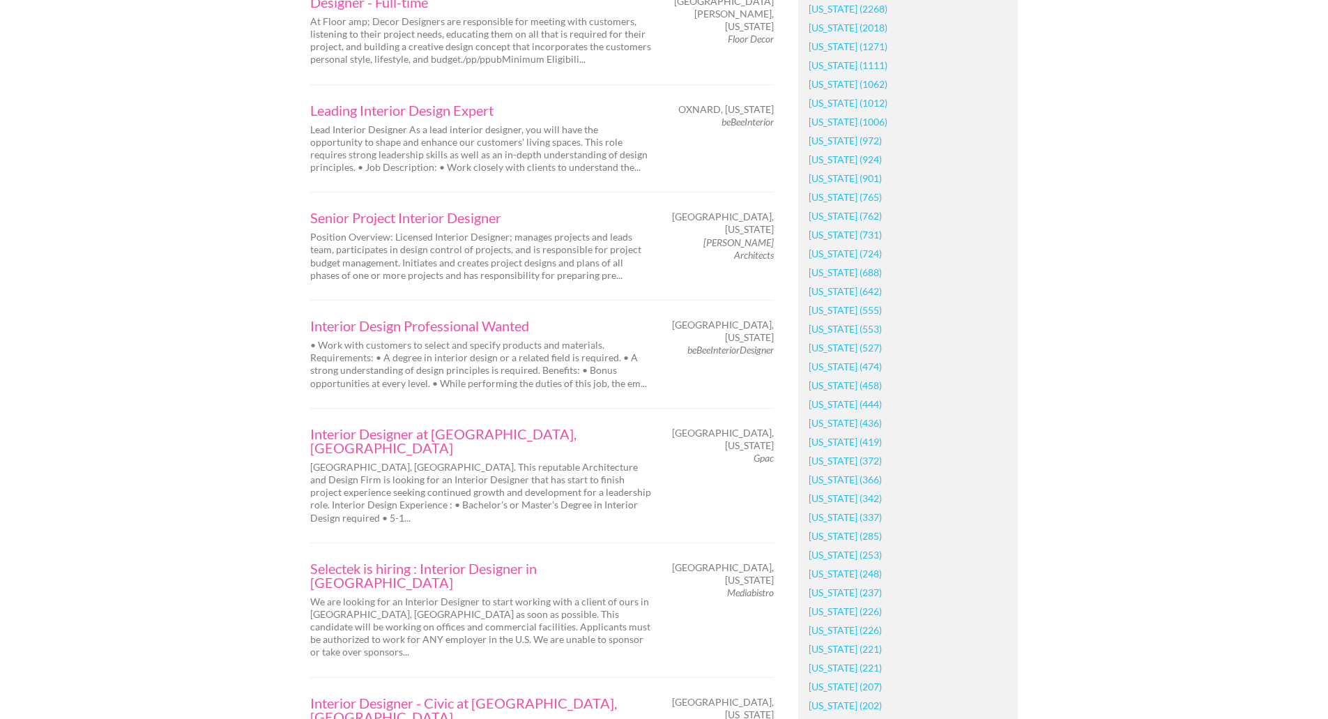
scroll to position [1003, 0]
click at [874, 79] on link "[US_STATE] (1062)" at bounding box center [847, 83] width 79 height 19
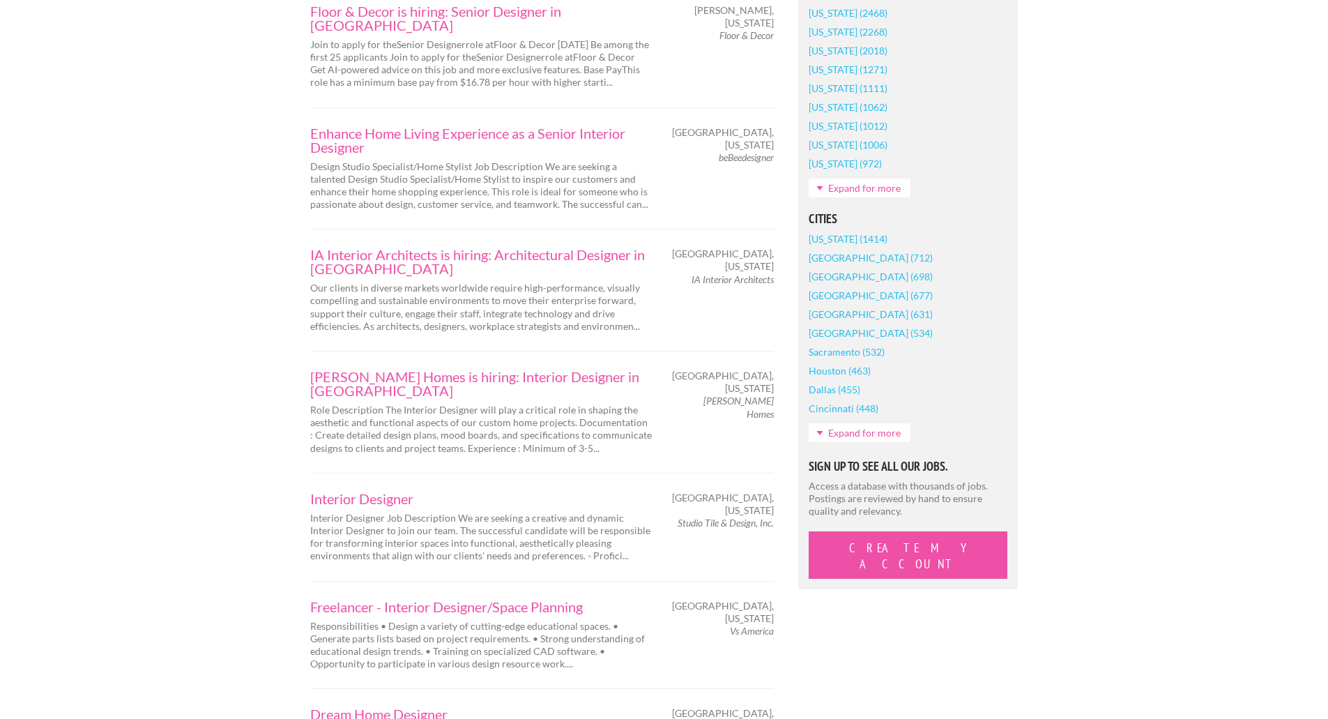
scroll to position [1001, 0]
click at [866, 425] on link "Expand for more" at bounding box center [859, 431] width 102 height 19
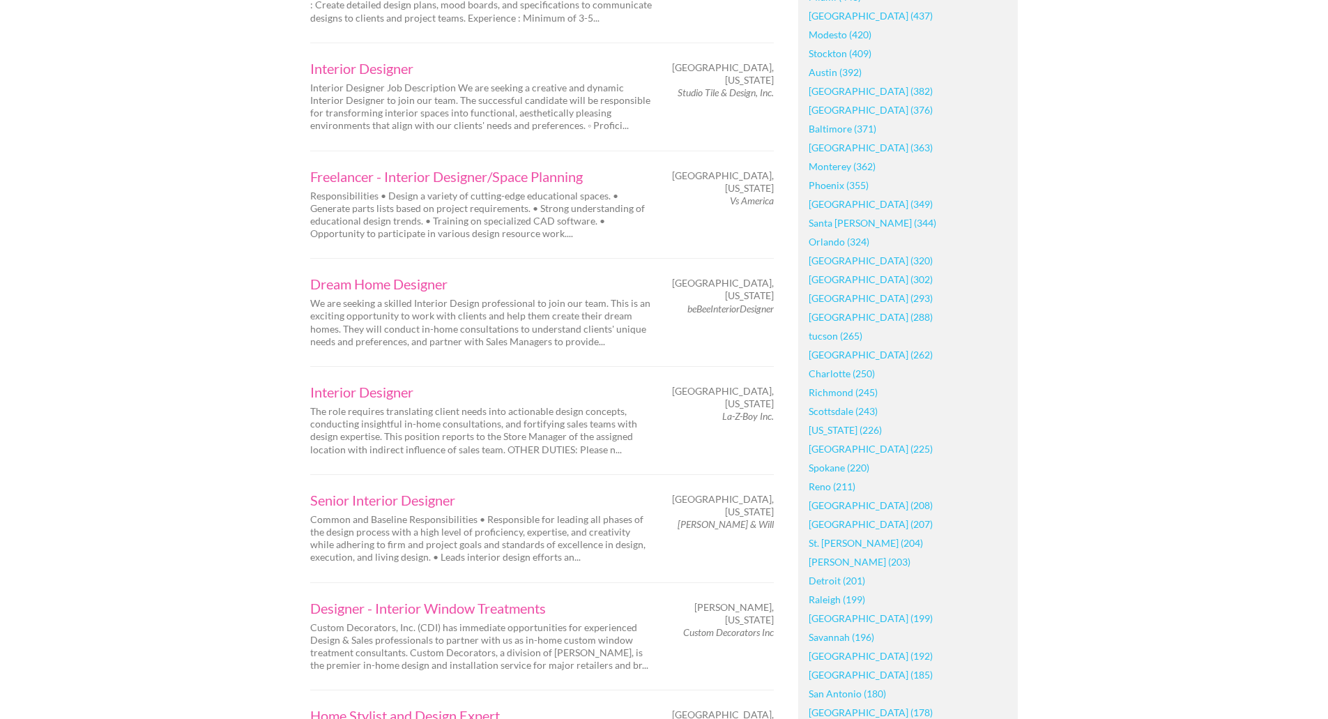
scroll to position [1425, 0]
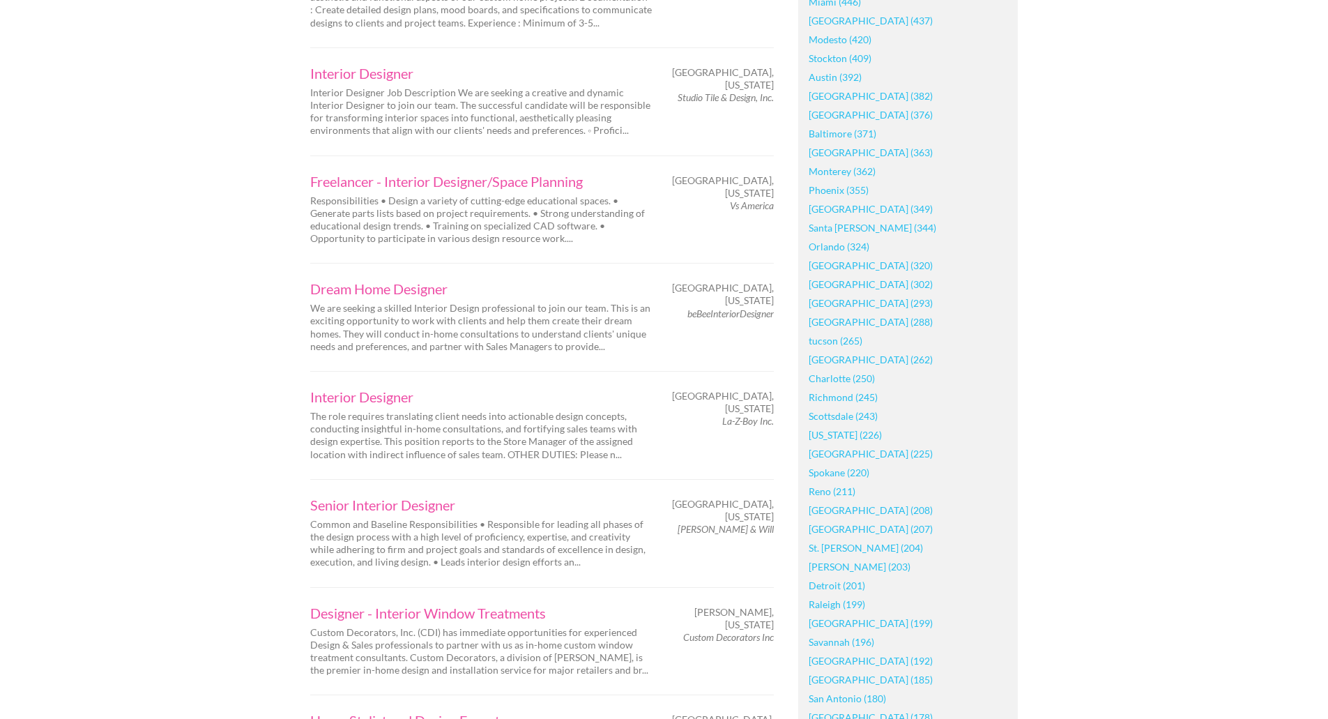
click at [849, 379] on link "Charlotte (250)" at bounding box center [841, 378] width 66 height 19
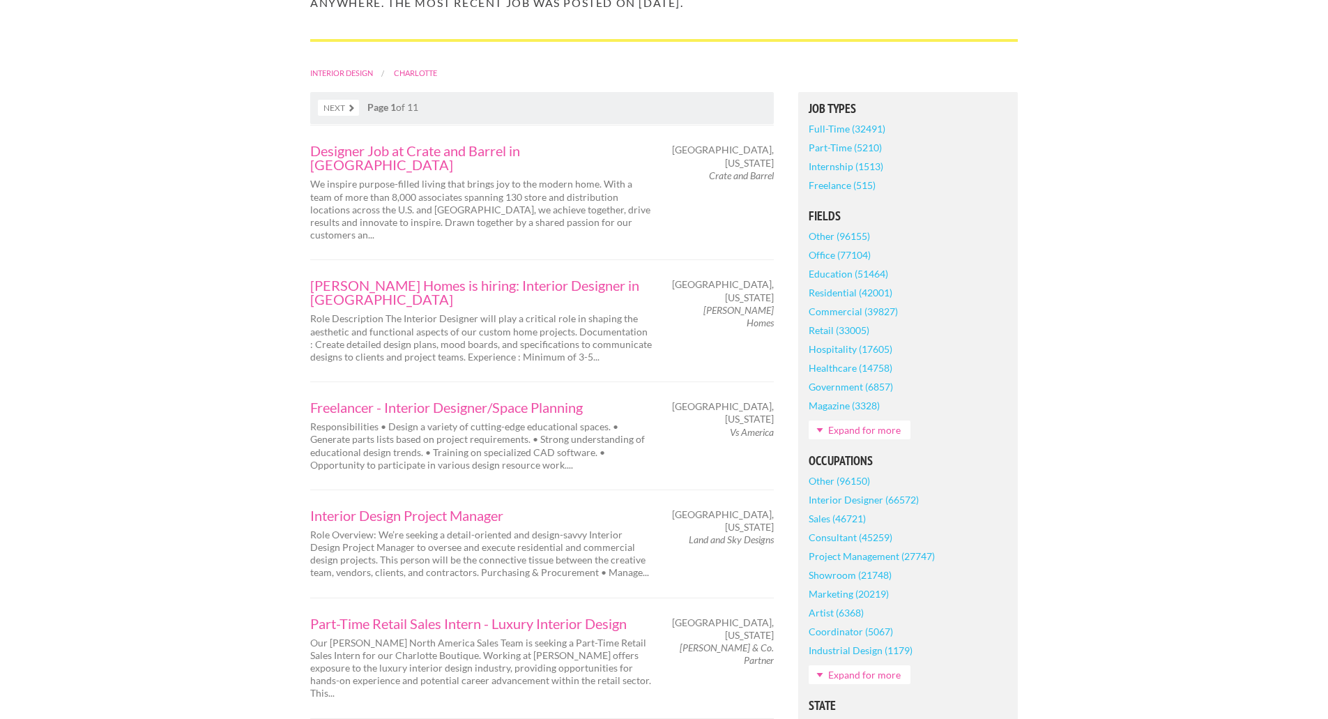
scroll to position [270, 0]
click at [551, 277] on link "[PERSON_NAME] Homes is hiring: Interior Designer in [GEOGRAPHIC_DATA]" at bounding box center [481, 291] width 342 height 28
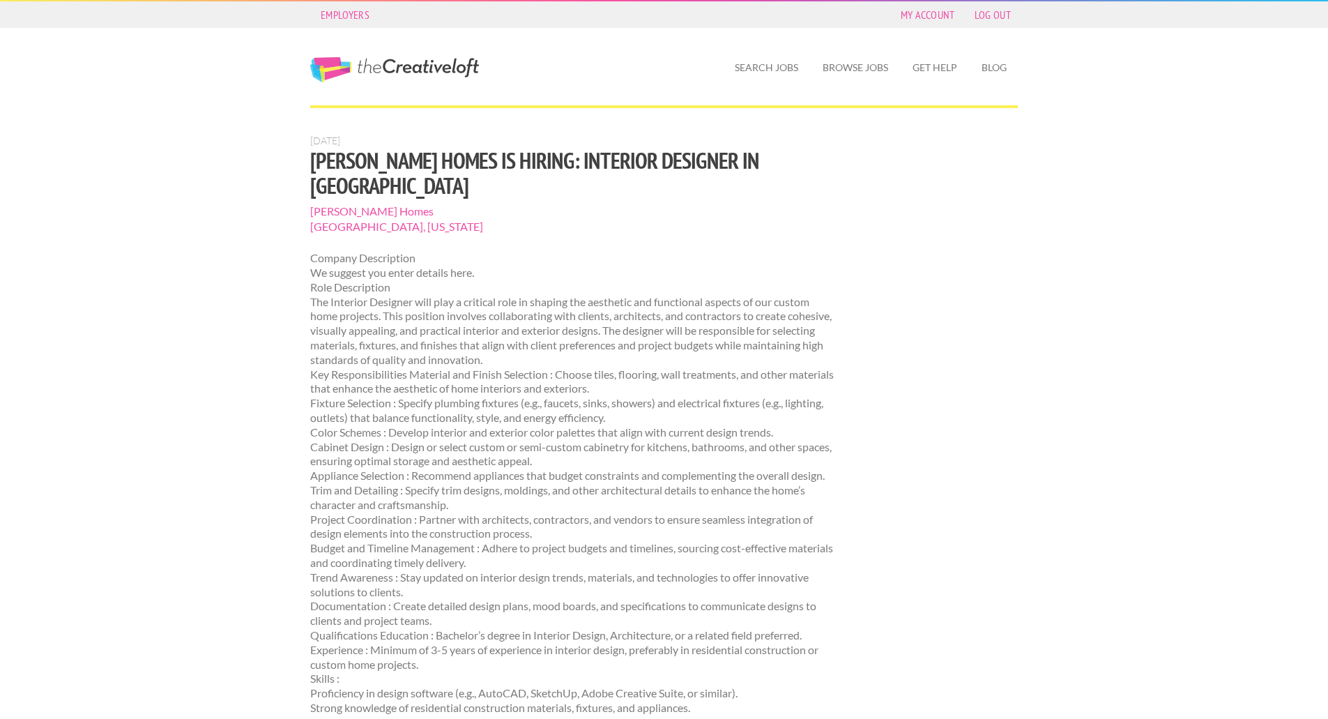
click at [420, 254] on p "Company Description We suggest you enter details here. Role Description The Int…" at bounding box center [572, 512] width 525 height 522
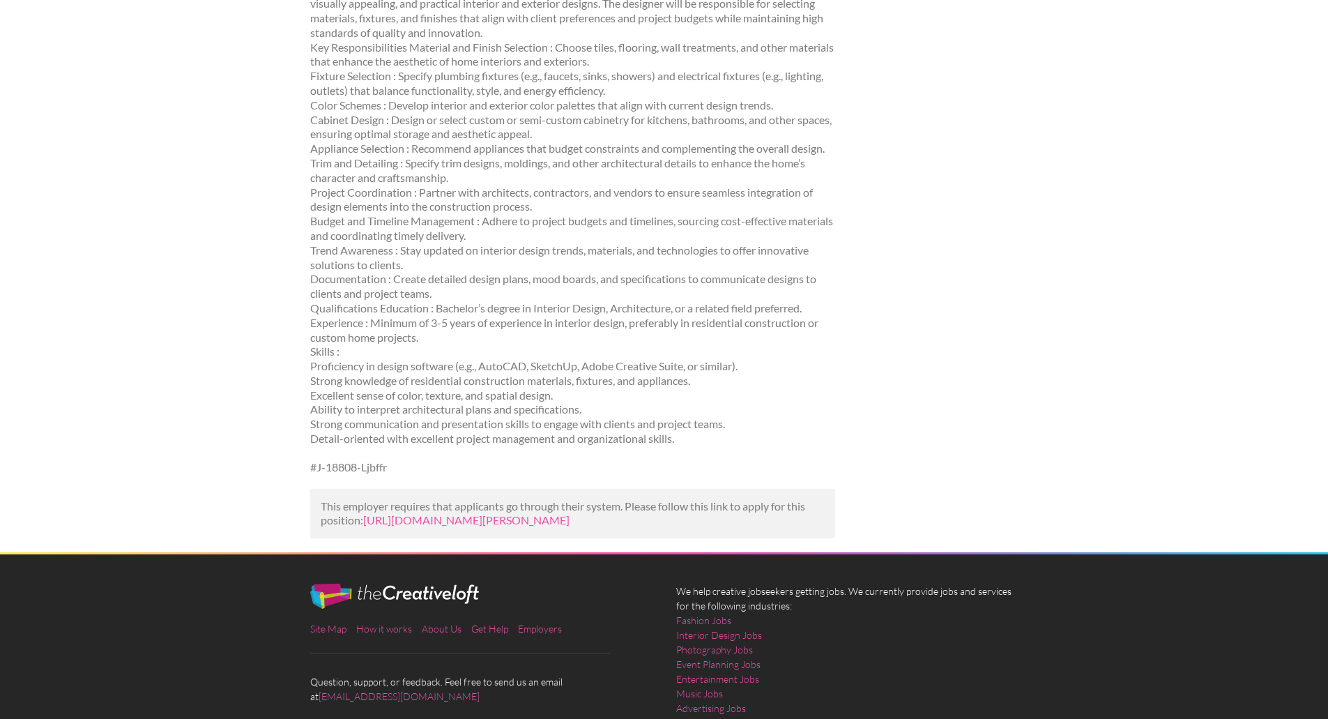
scroll to position [325, 0]
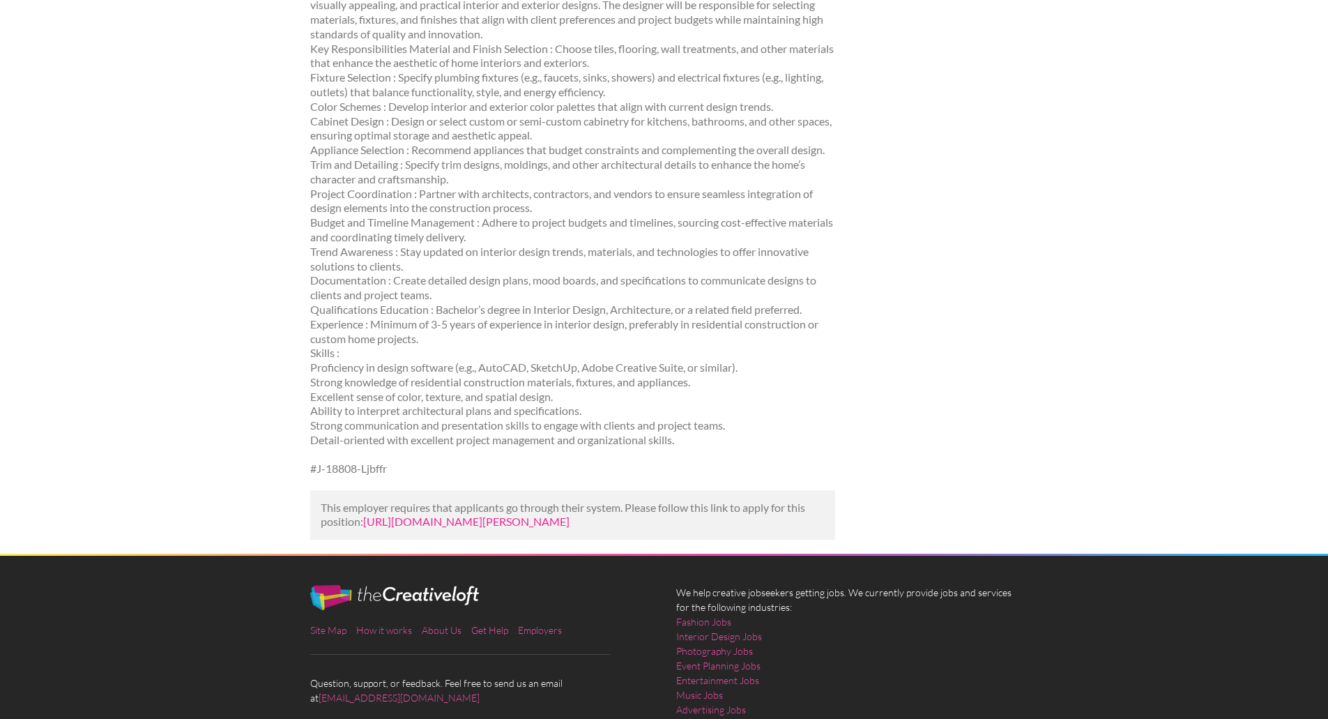
click at [526, 514] on link "[URL][DOMAIN_NAME][PERSON_NAME]" at bounding box center [466, 520] width 206 height 13
